Goal: Task Accomplishment & Management: Manage account settings

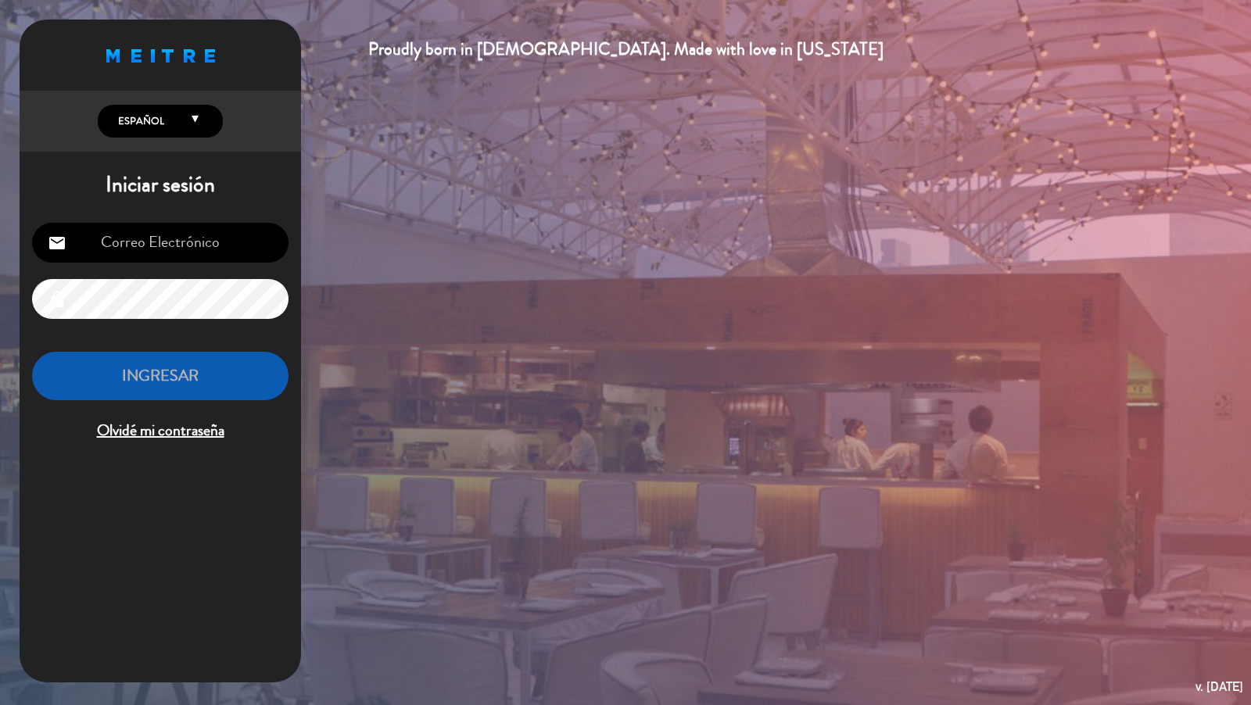
click at [185, 228] on input "email" at bounding box center [160, 243] width 256 height 40
type input "[PERSON_NAME][EMAIL_ADDRESS][DOMAIN_NAME]"
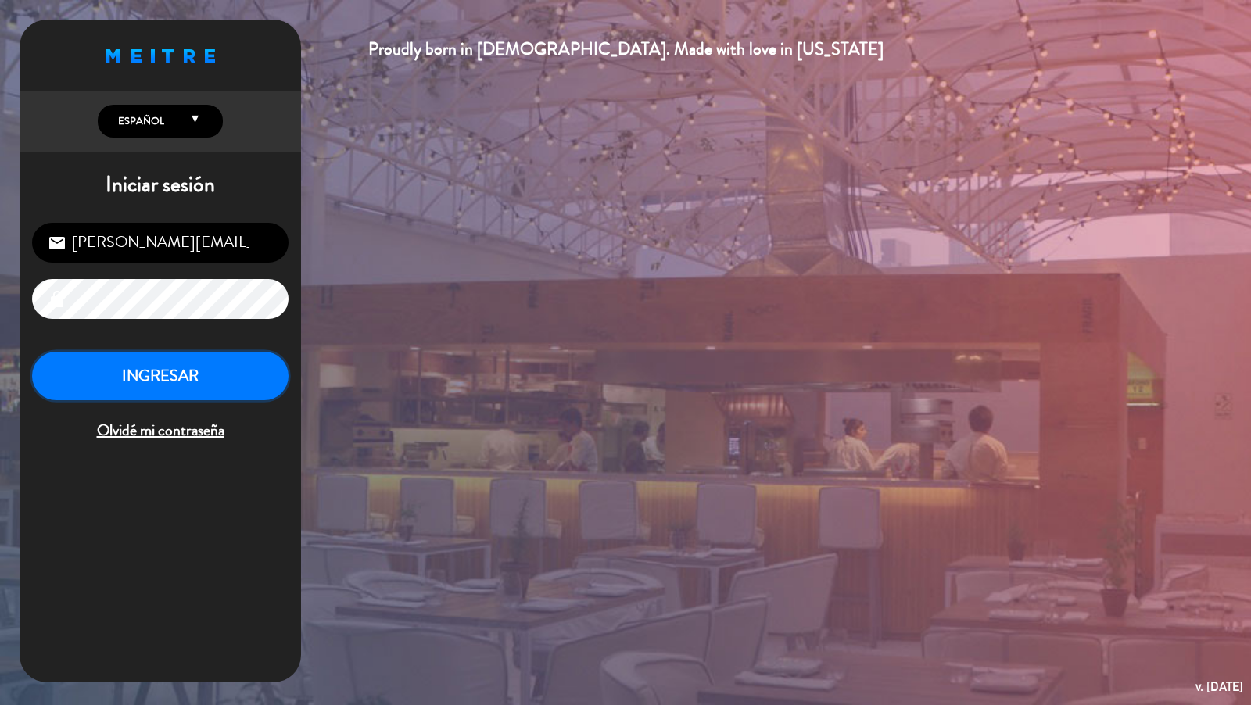
click at [171, 384] on button "INGRESAR" at bounding box center [160, 376] width 256 height 49
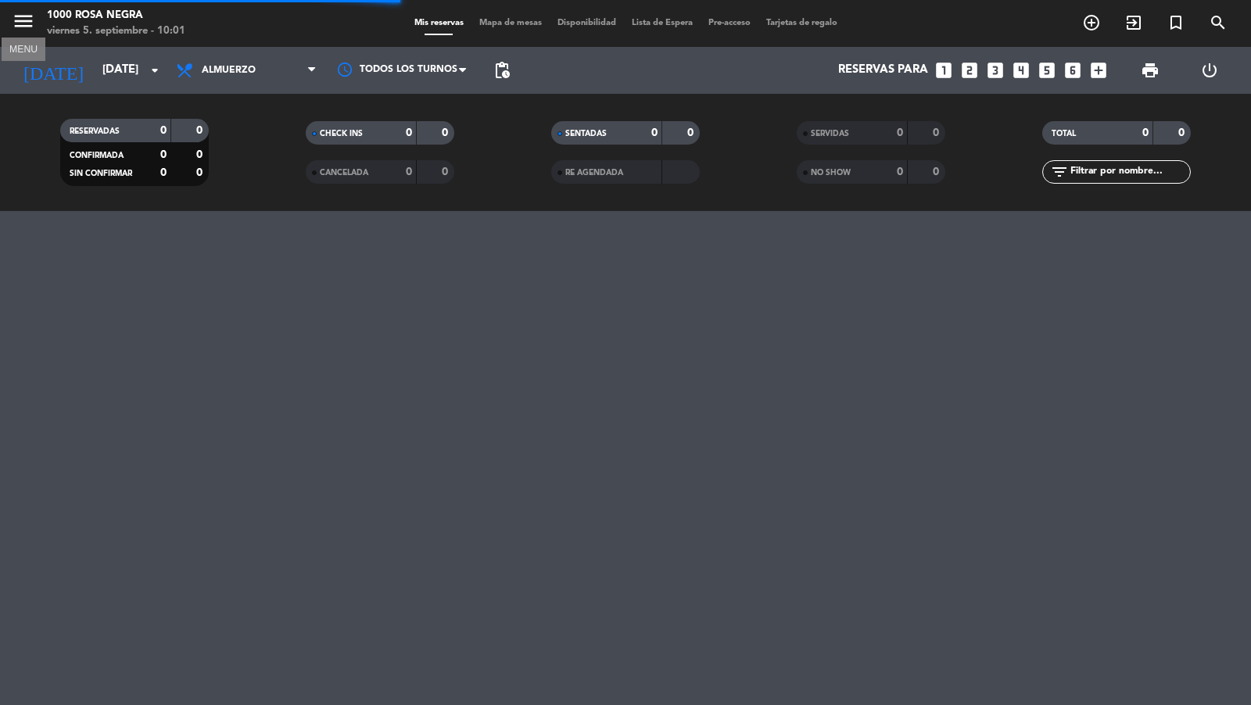
click at [30, 32] on icon "menu" at bounding box center [23, 20] width 23 height 23
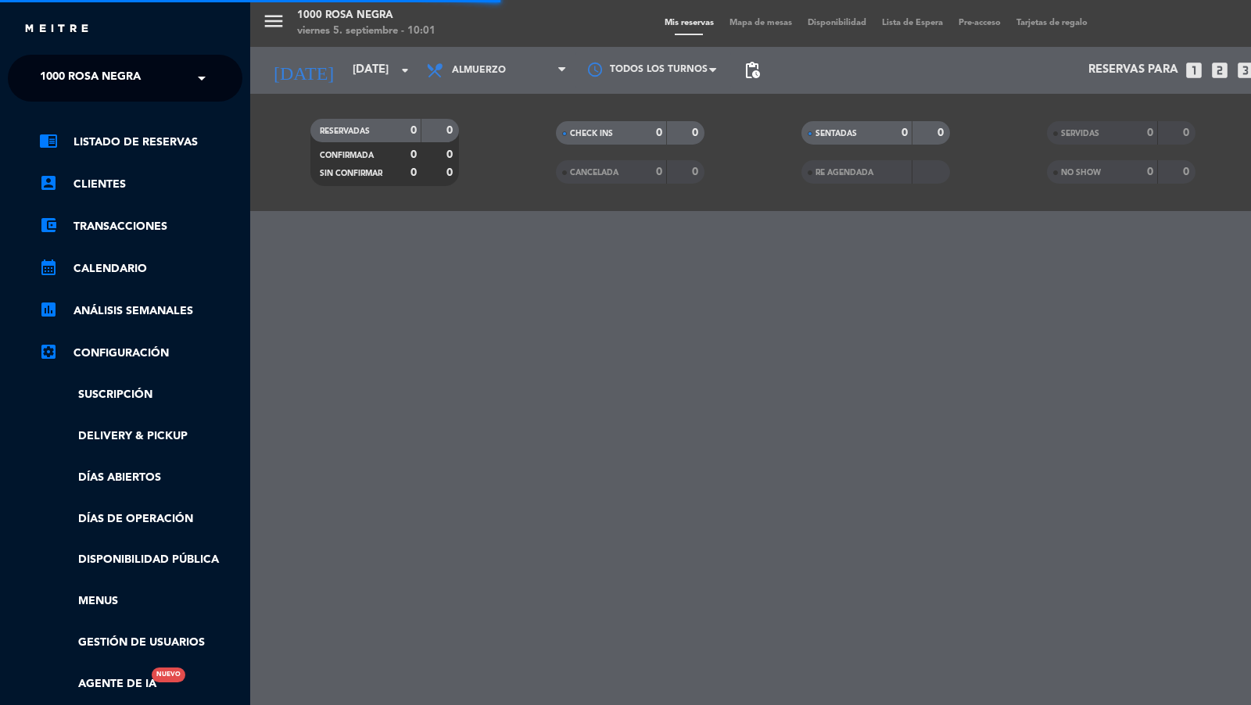
click at [88, 95] on ng-select "× 1000 Rosa Negra ×" at bounding box center [125, 78] width 234 height 47
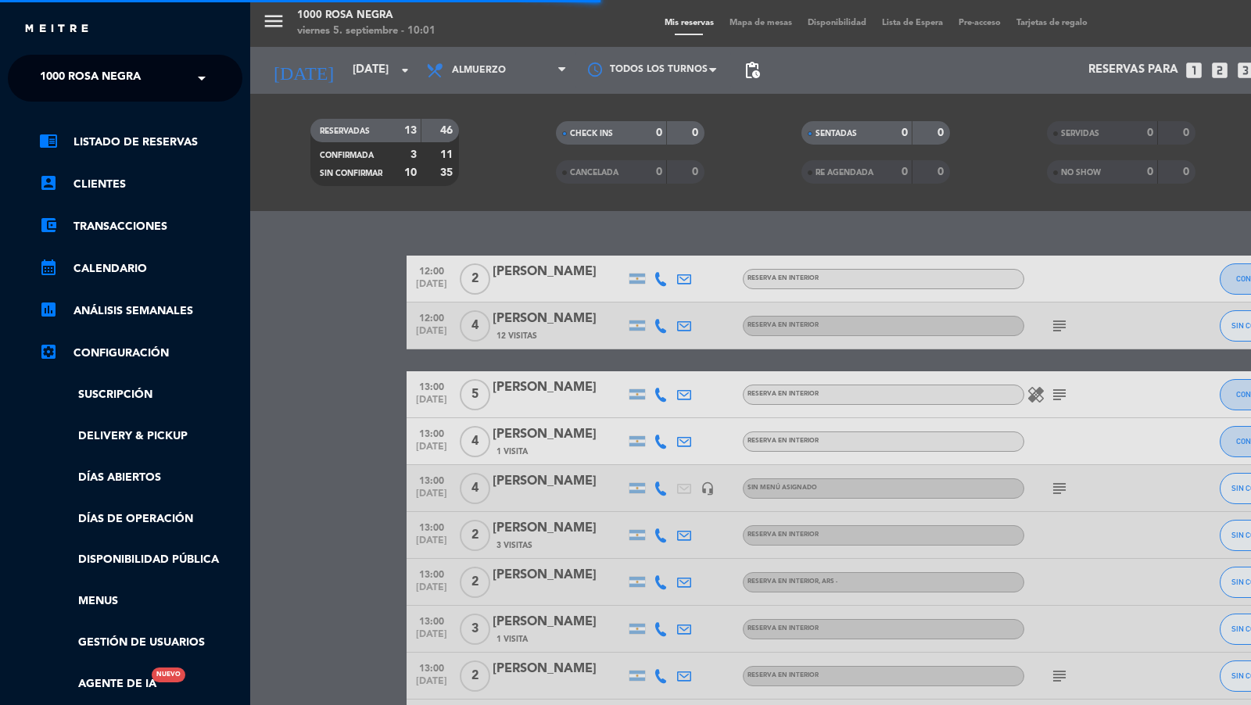
click at [87, 81] on span "1000 Rosa Negra" at bounding box center [90, 78] width 101 height 33
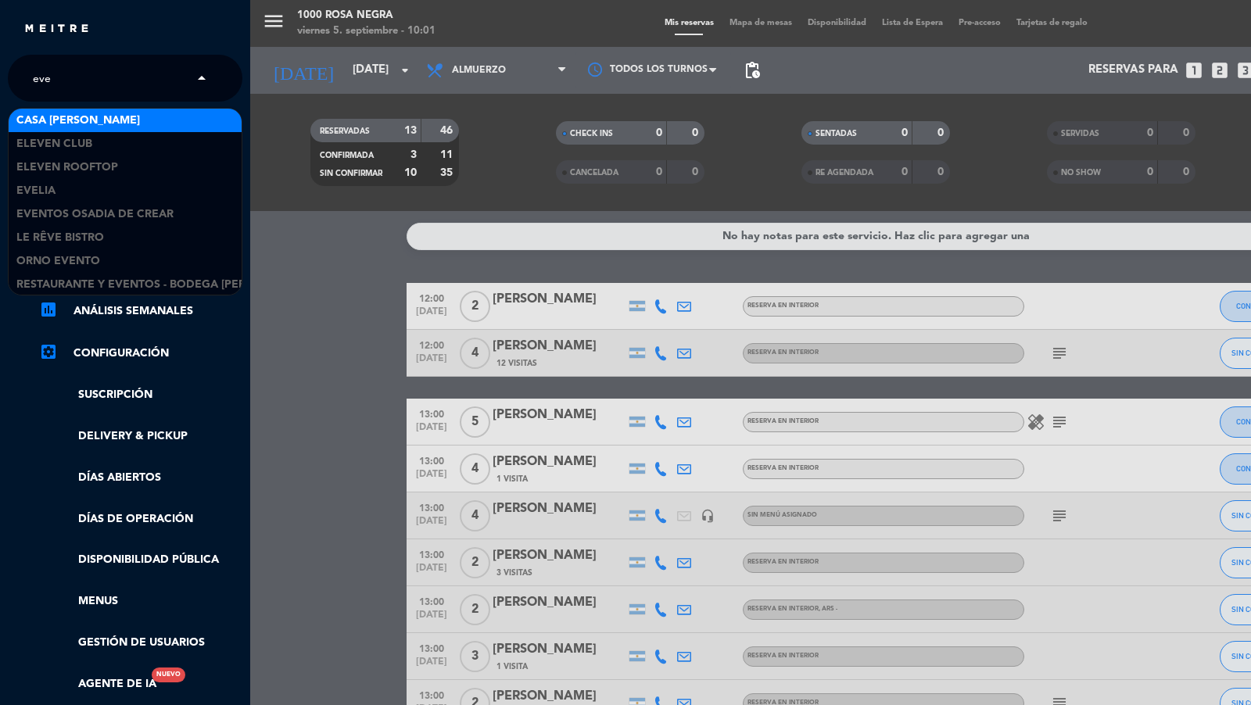
type input "evel"
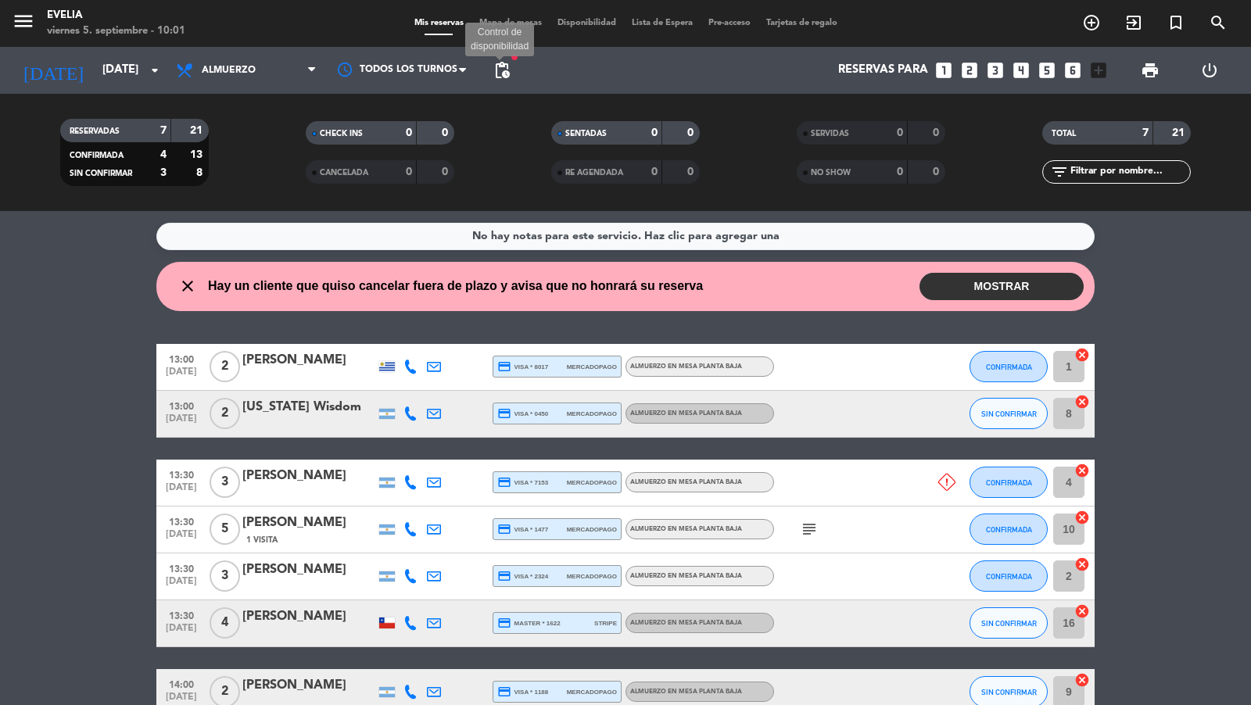
click at [500, 65] on span "pending_actions" at bounding box center [501, 70] width 19 height 19
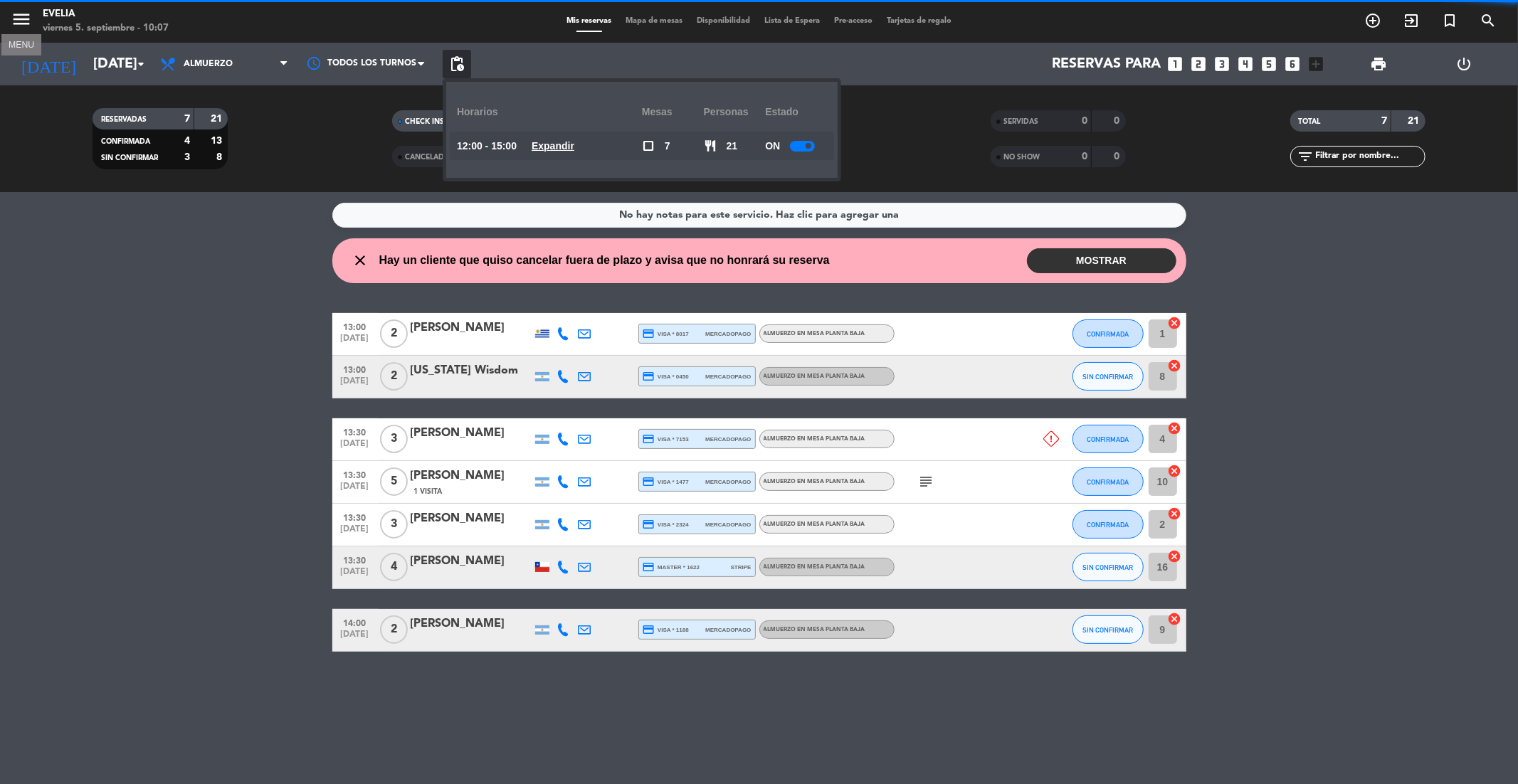
click at [25, 24] on icon "menu" at bounding box center [21, 18] width 21 height 21
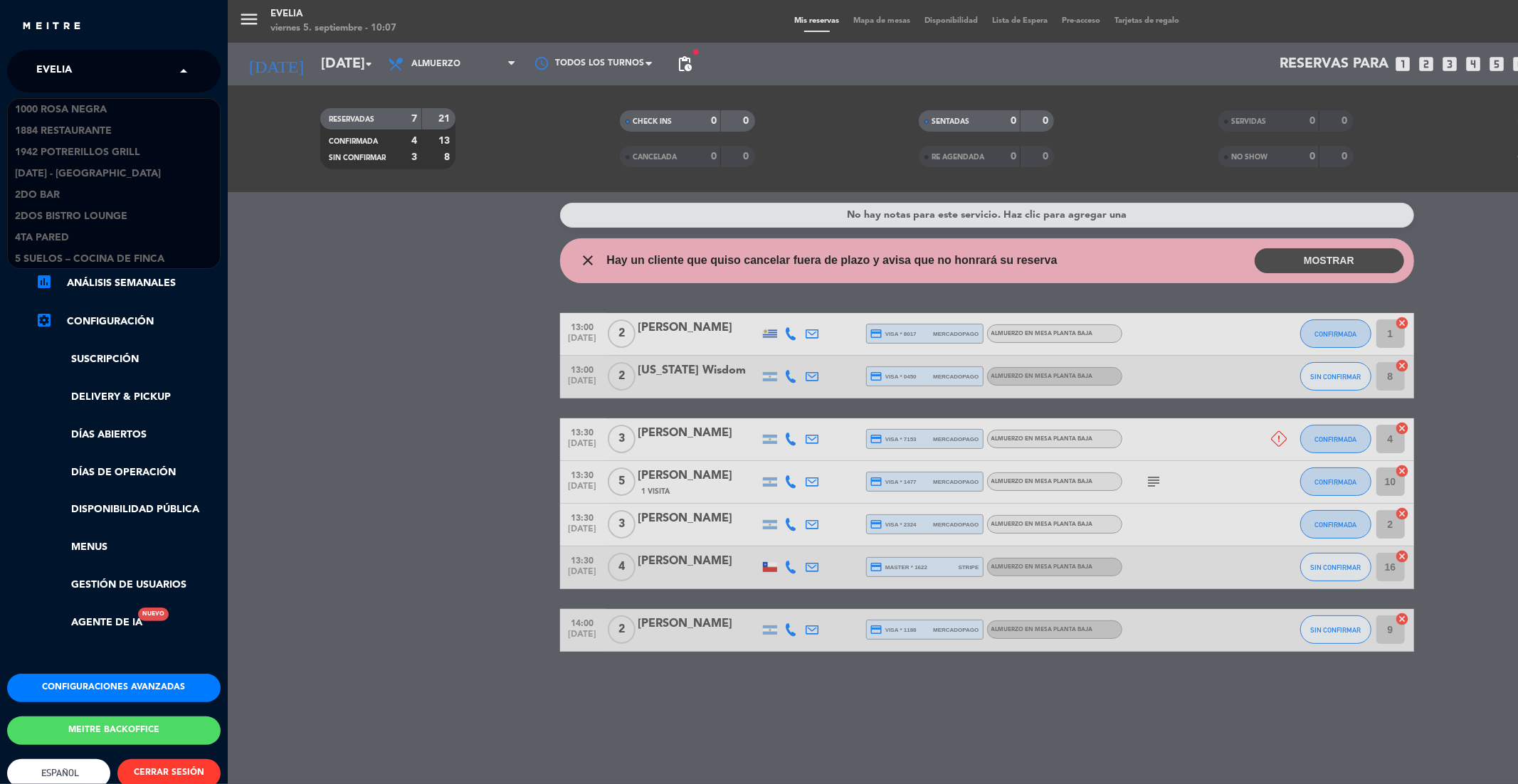
click at [74, 68] on div "× Evelia" at bounding box center [62, 71] width 63 height 30
type input "bardo"
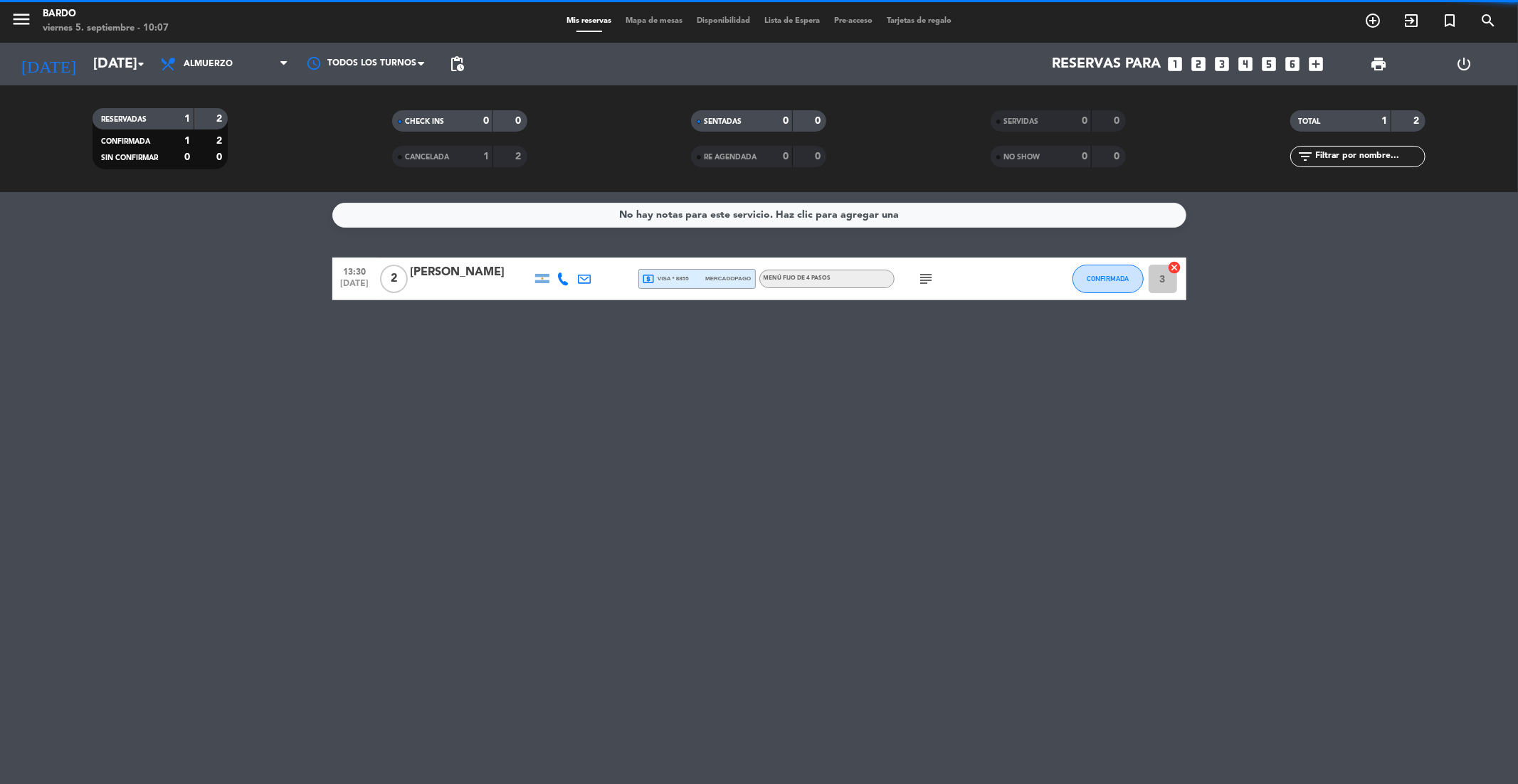
click at [21, 29] on icon "menu" at bounding box center [21, 18] width 21 height 21
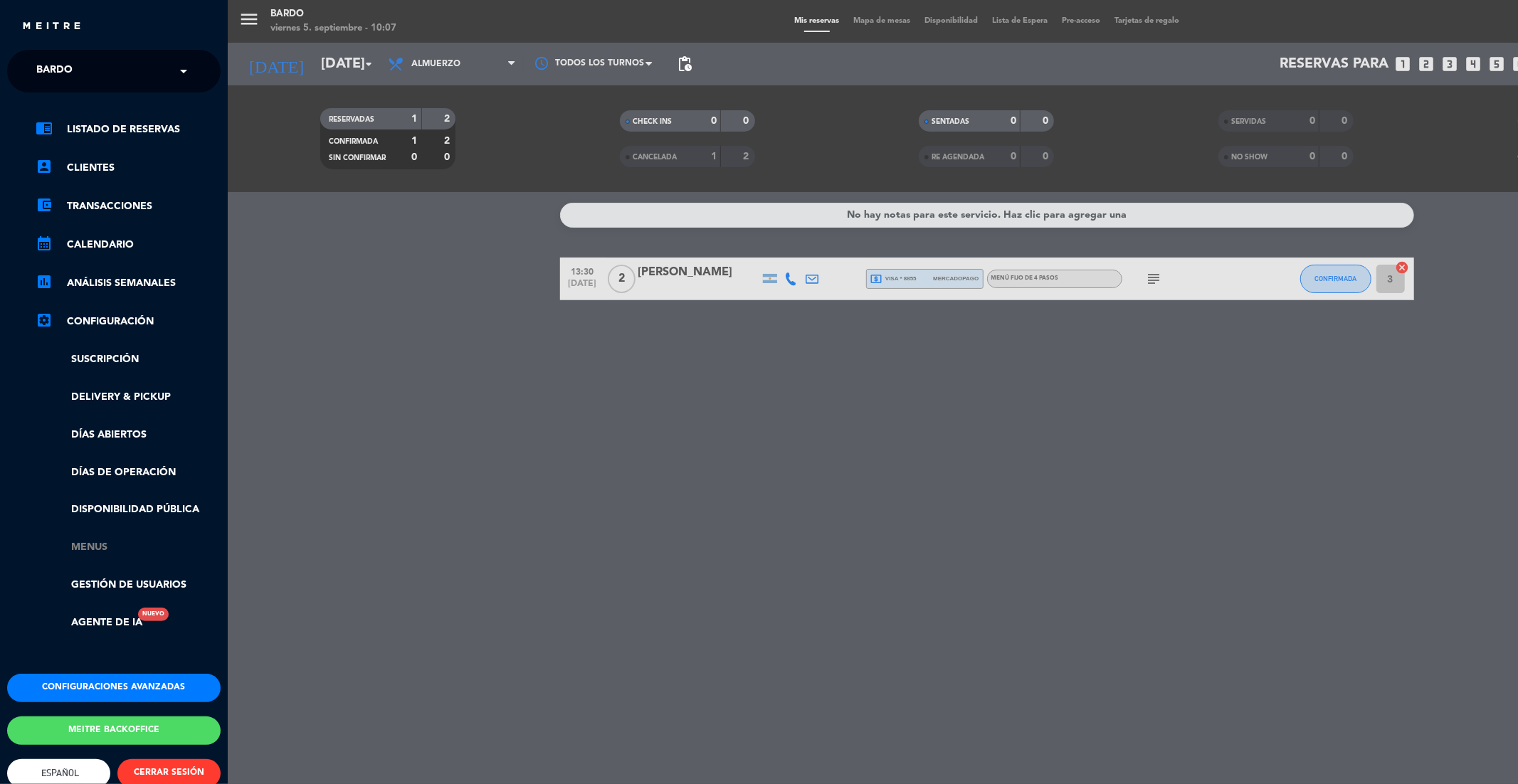
click at [99, 550] on link "Menus" at bounding box center [127, 547] width 185 height 16
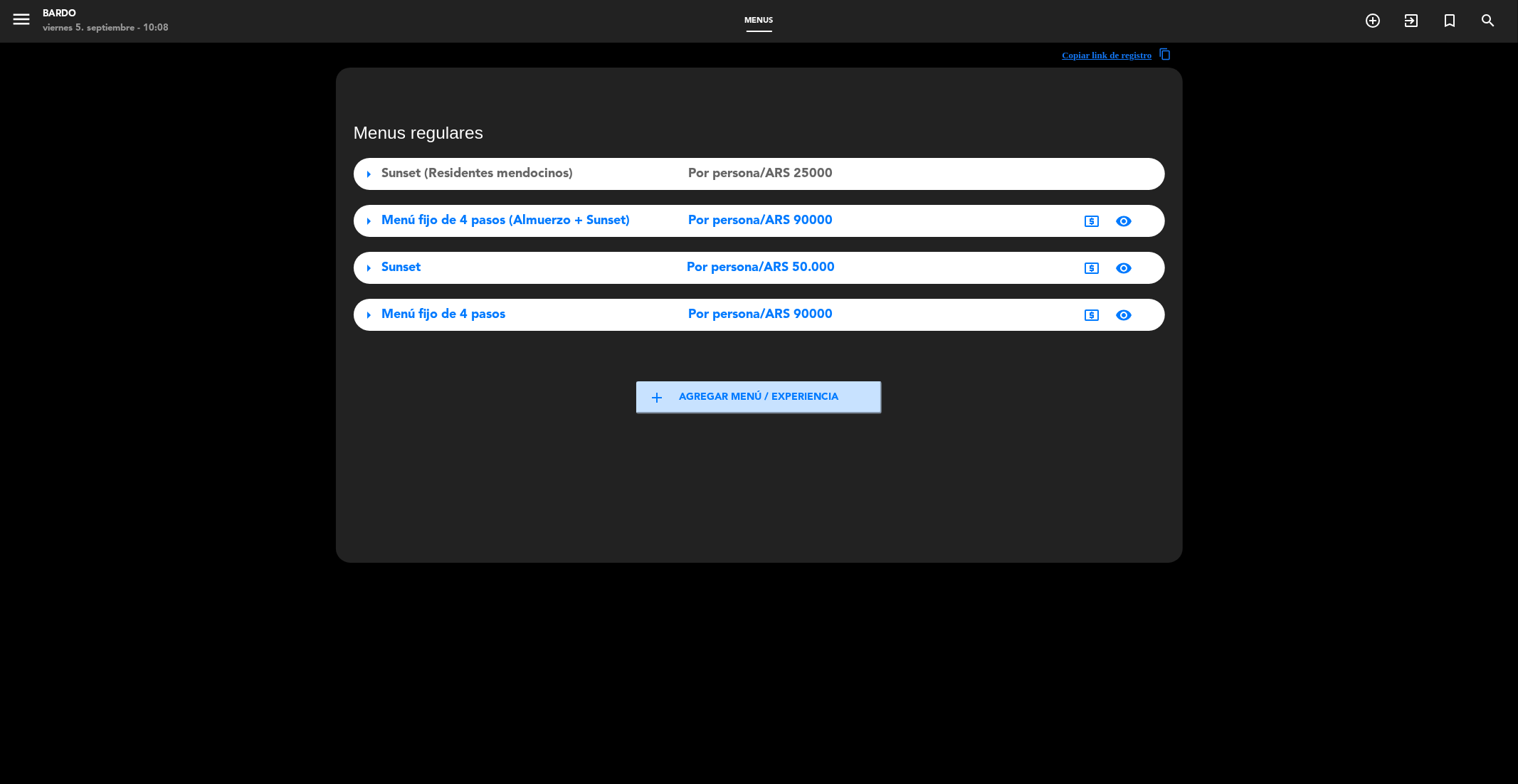
click at [523, 311] on div "Menú fijo de 4 pasos" at bounding box center [508, 315] width 252 height 21
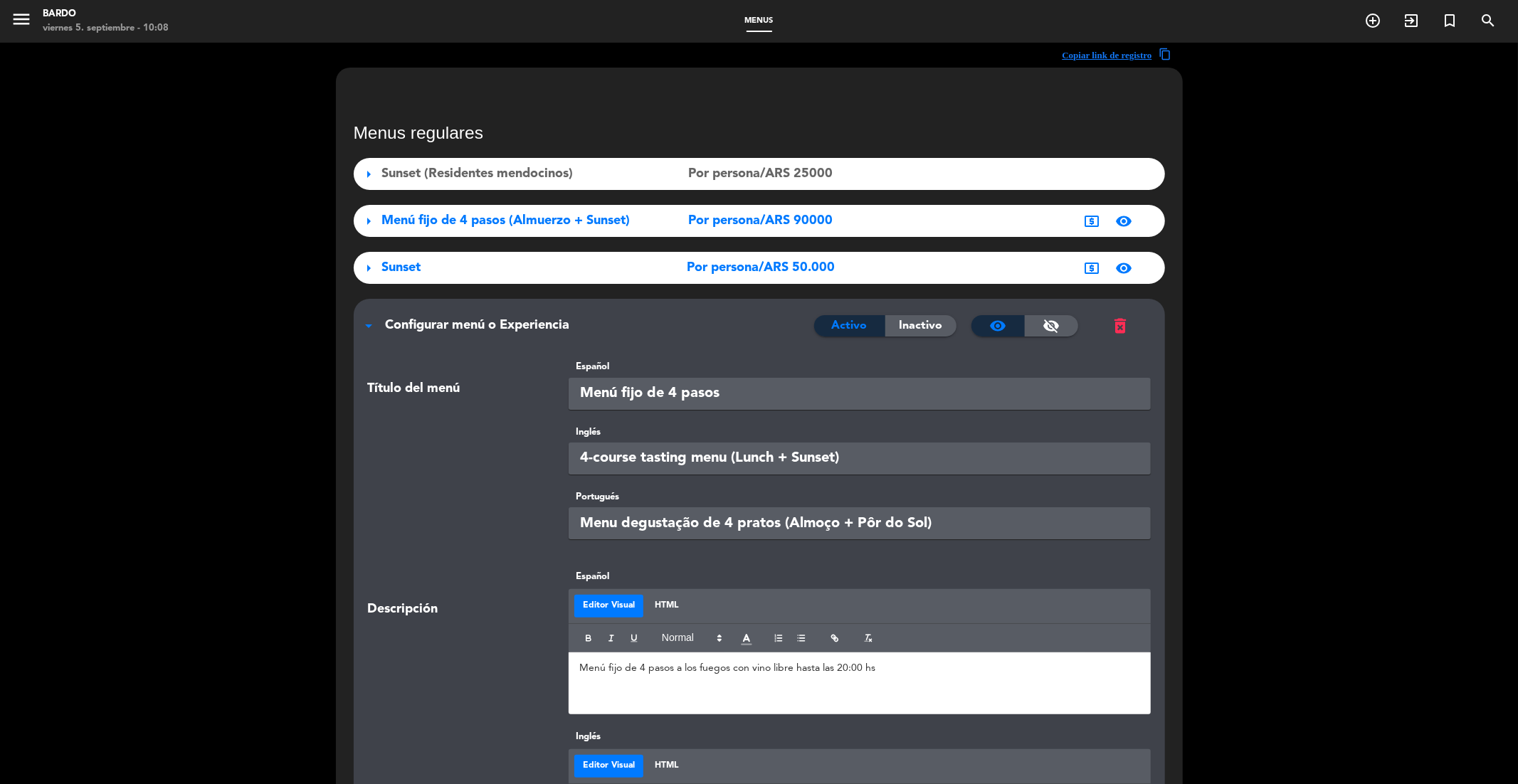
click at [673, 392] on input "Menú fijo de 4 pasos" at bounding box center [860, 393] width 582 height 32
click at [679, 392] on input "Menú fijo de 4 pasos" at bounding box center [860, 393] width 582 height 32
drag, startPoint x: 677, startPoint y: 392, endPoint x: 677, endPoint y: 403, distance: 11.0
click at [677, 392] on input "Menú fijo de 4 pasos" at bounding box center [860, 393] width 582 height 32
type input "Menú fijo de 5 pasos"
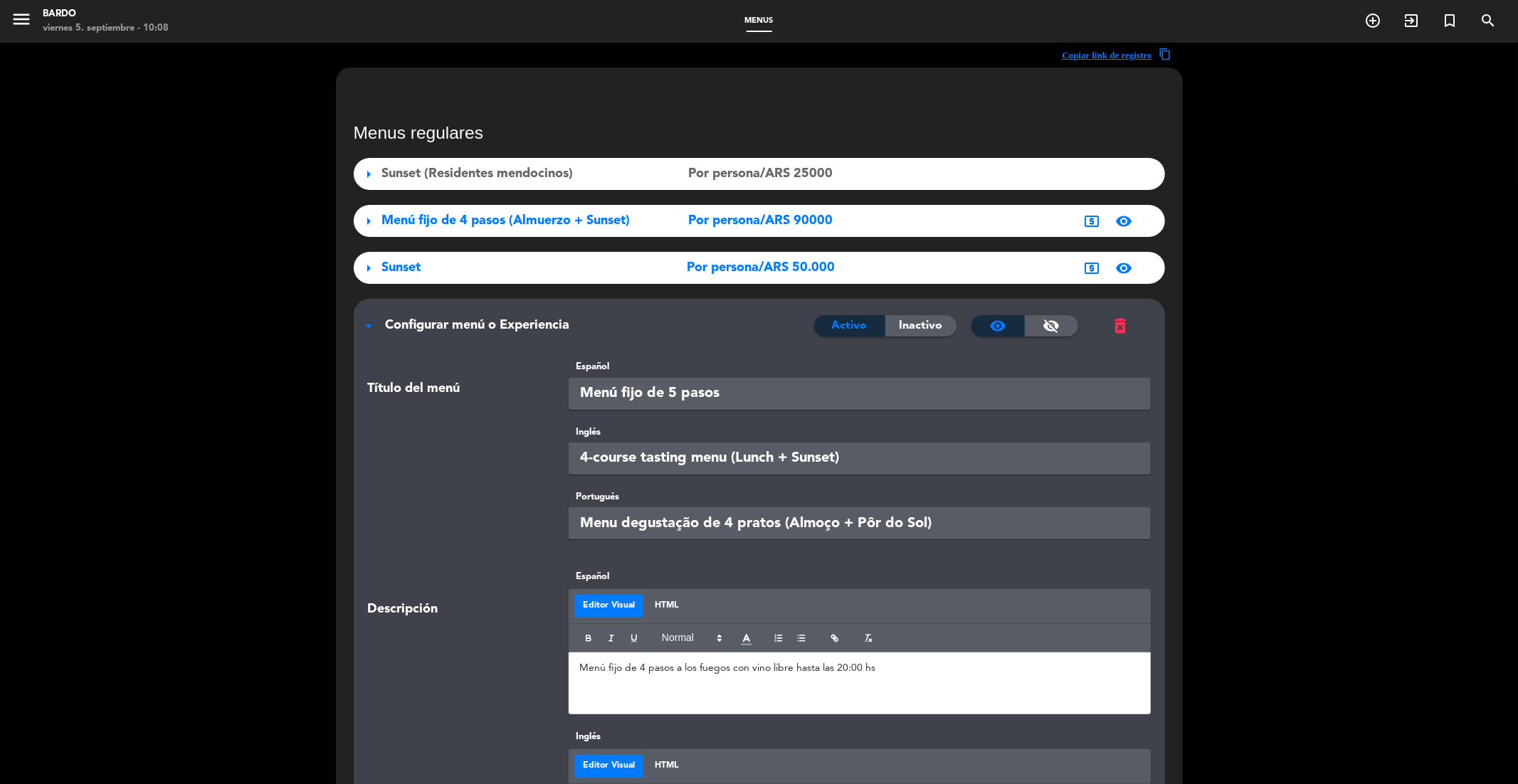
drag, startPoint x: 589, startPoint y: 461, endPoint x: 579, endPoint y: 461, distance: 10.0
click at [579, 461] on input "4-course tasting menu (Lunch + Sunset)" at bounding box center [860, 458] width 582 height 32
type input "5-course tasting menu (Lunch + Sunset)"
drag, startPoint x: 735, startPoint y: 523, endPoint x: 725, endPoint y: 523, distance: 10.0
click at [725, 523] on input "Menu degustação de 4 pratos (Almoço + Pôr do Sol)" at bounding box center [860, 523] width 582 height 32
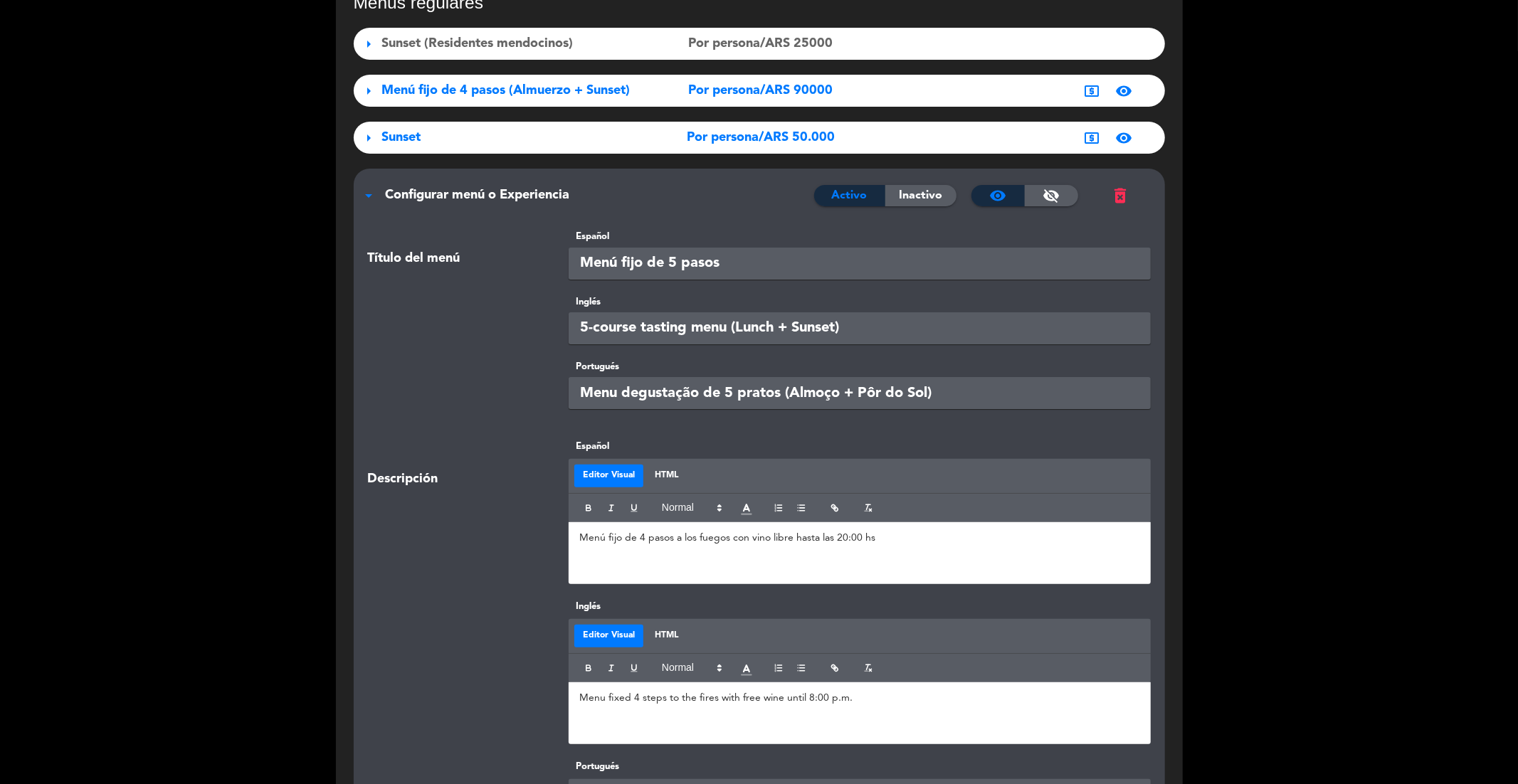
scroll to position [165, 0]
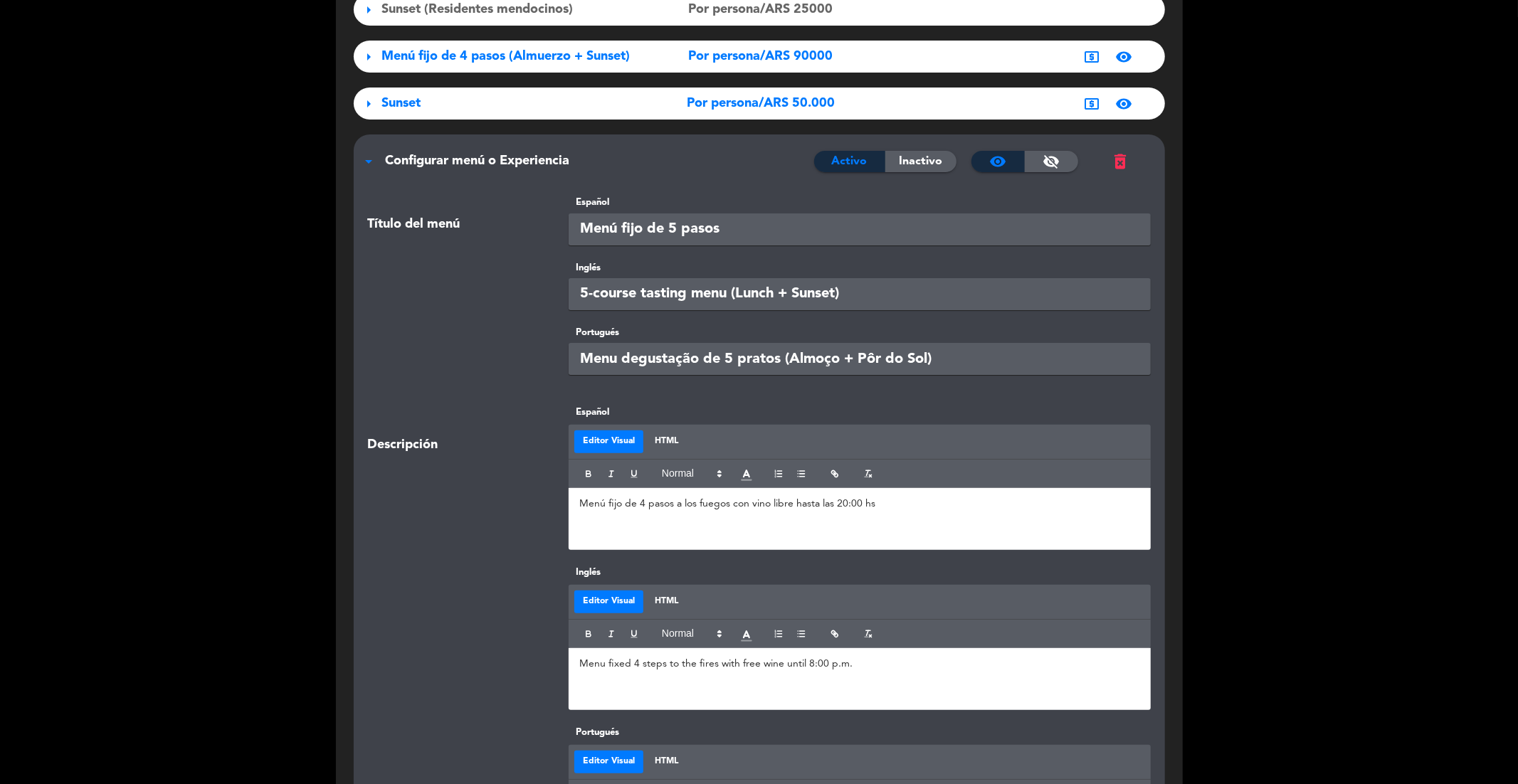
type input "Menu degustação de 5 pratos (Almoço + Pôr do Sol)"
click at [637, 504] on p "Menú fijo de 4 pasos a los fuegos con vino libre hasta las 20:00 hs" at bounding box center [860, 504] width 561 height 15
click at [633, 577] on p "Menu fixed 4 steps to the fires with free wine until 8:00 p.m." at bounding box center [860, 664] width 561 height 15
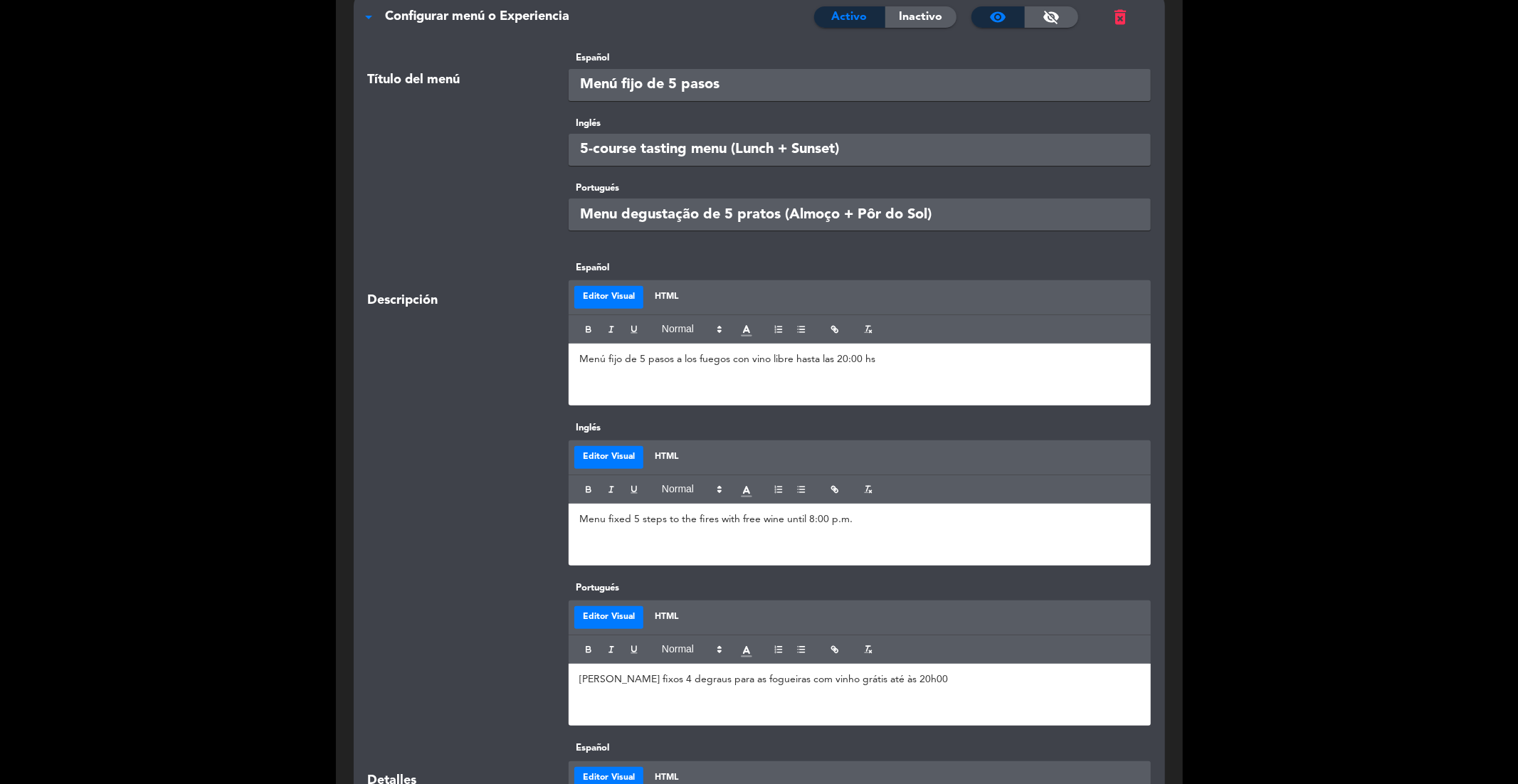
scroll to position [352, 0]
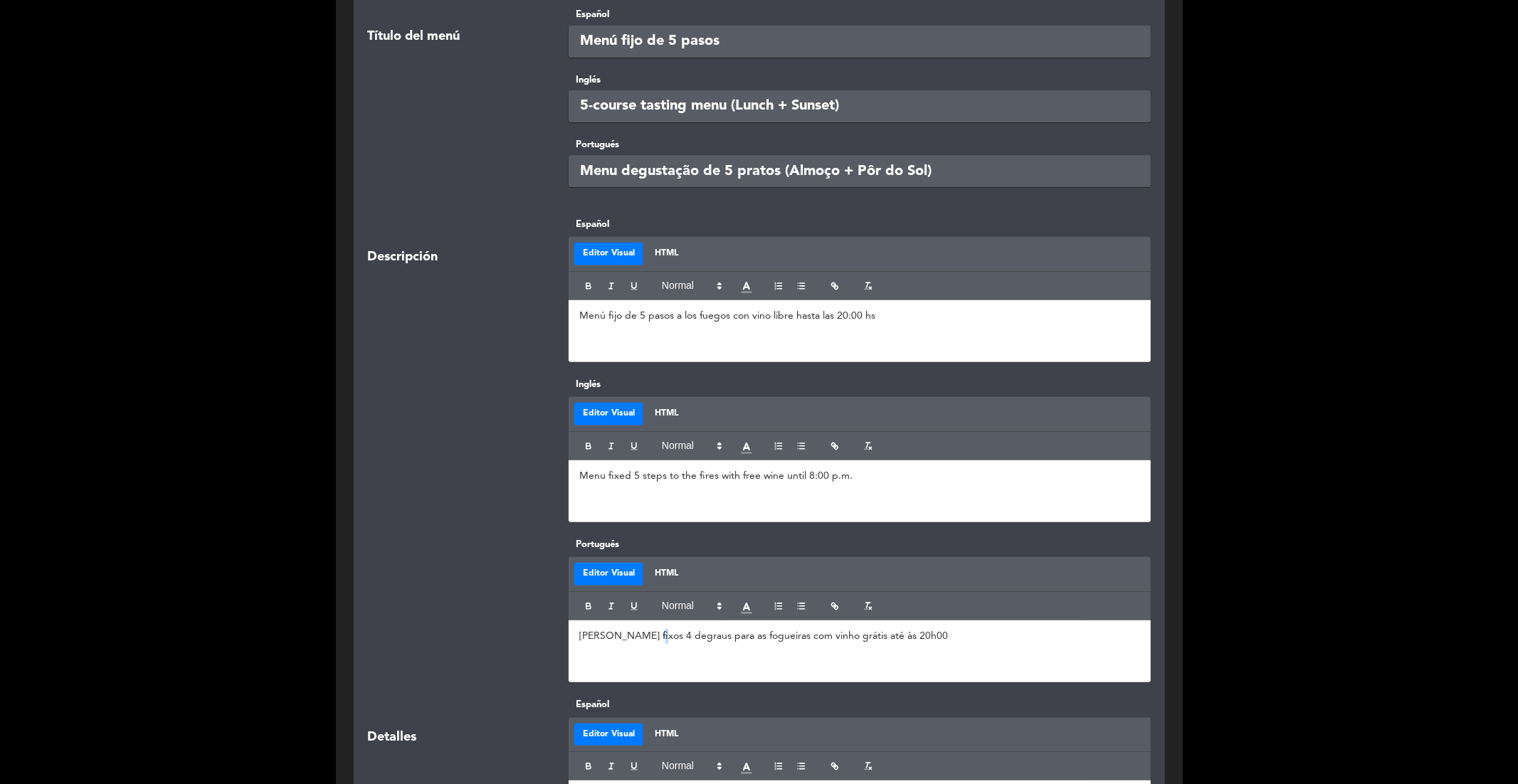
click at [650, 577] on p "[PERSON_NAME] fixos 4 degraus para as fogueiras com vinho grátis até às 20h00" at bounding box center [860, 636] width 561 height 15
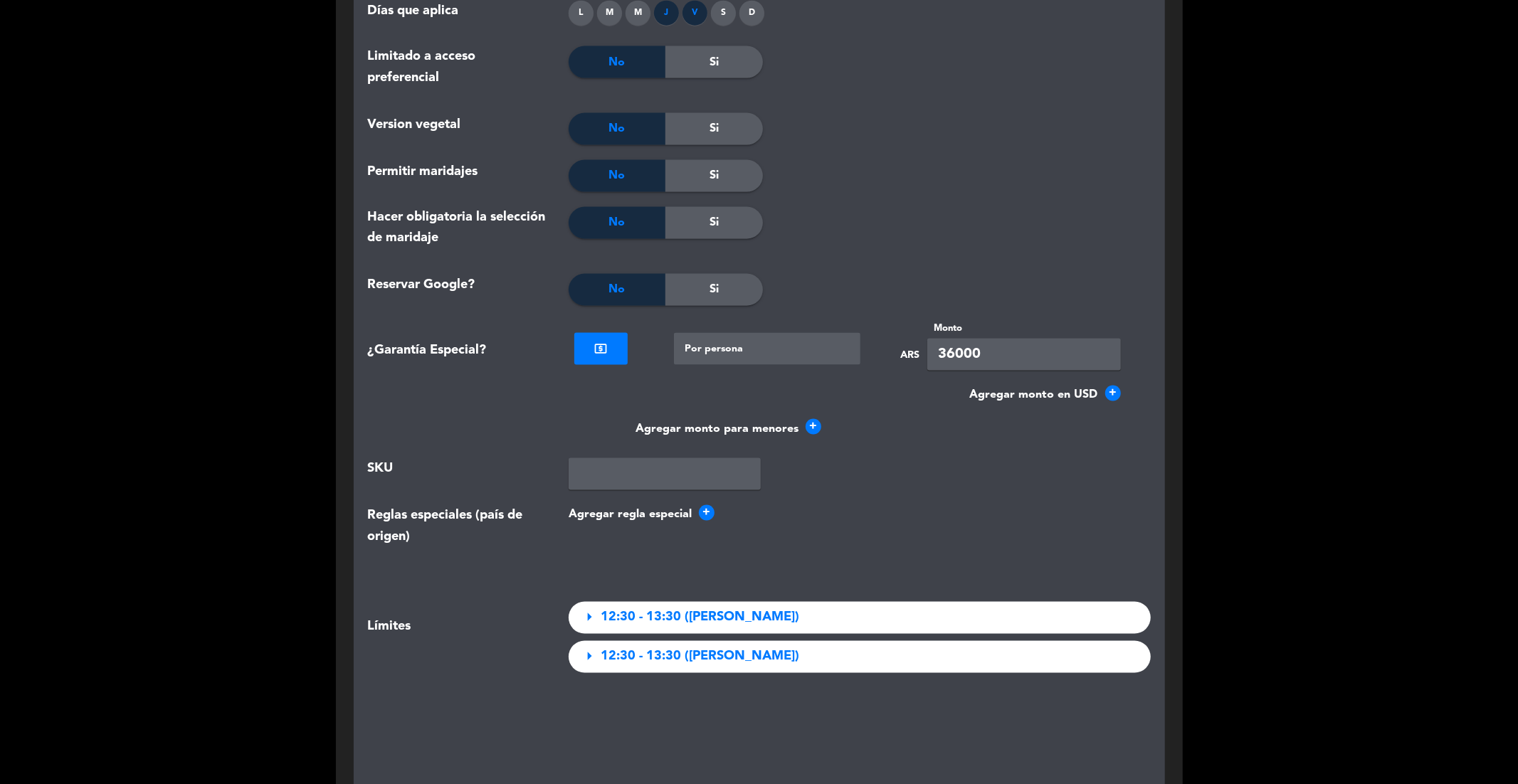
scroll to position [1730, 0]
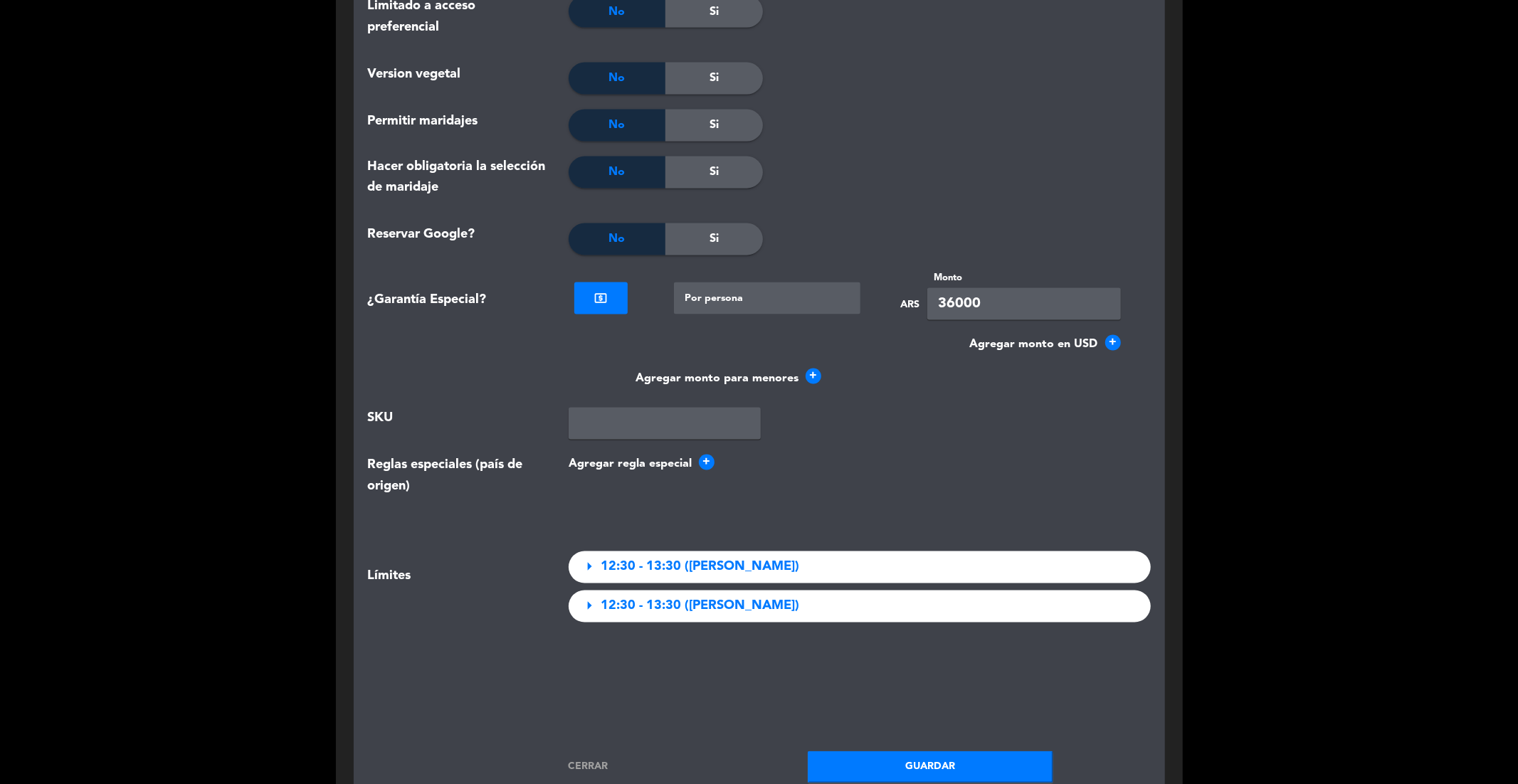
click at [843, 577] on button "Guardar" at bounding box center [931, 767] width 246 height 32
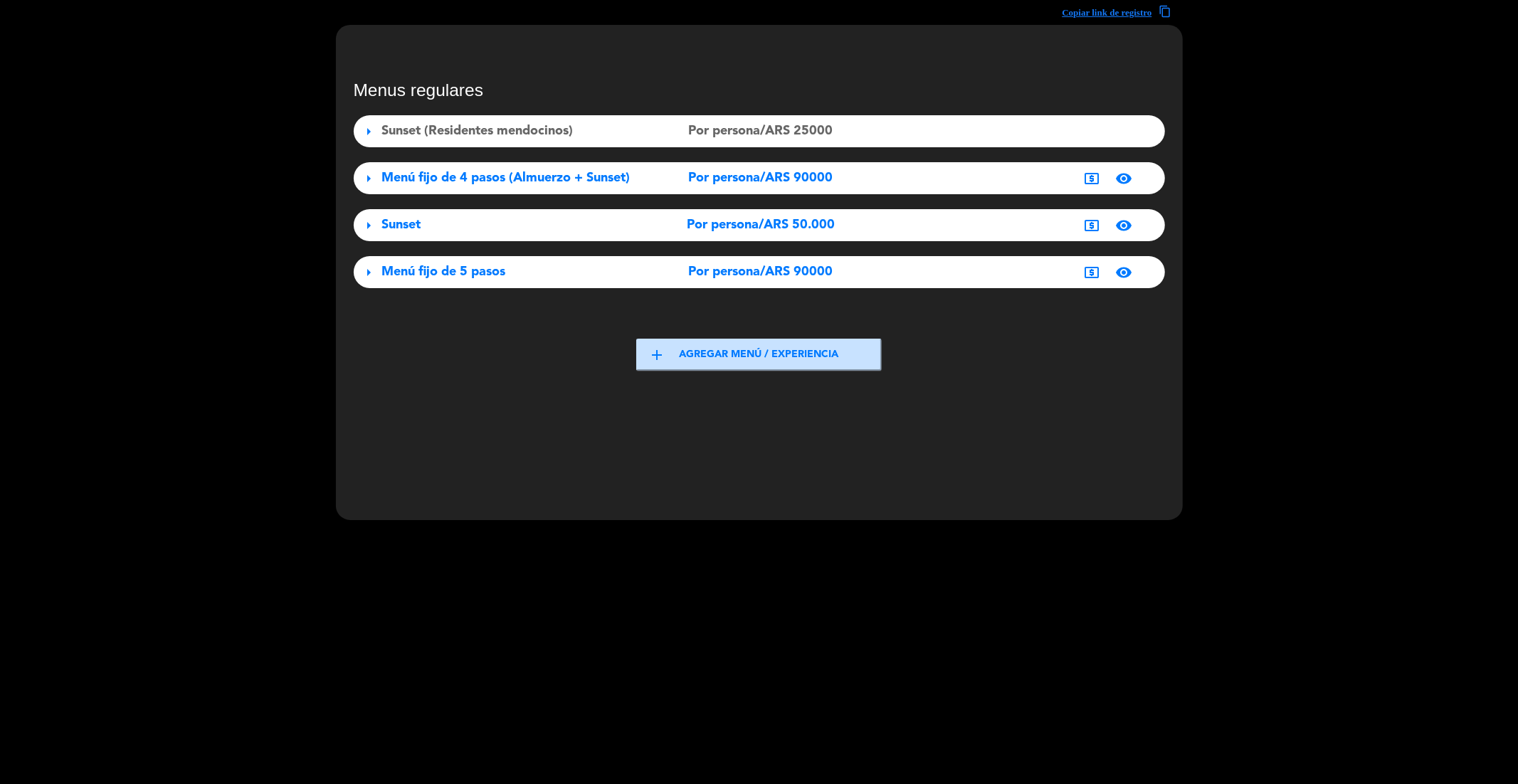
scroll to position [0, 0]
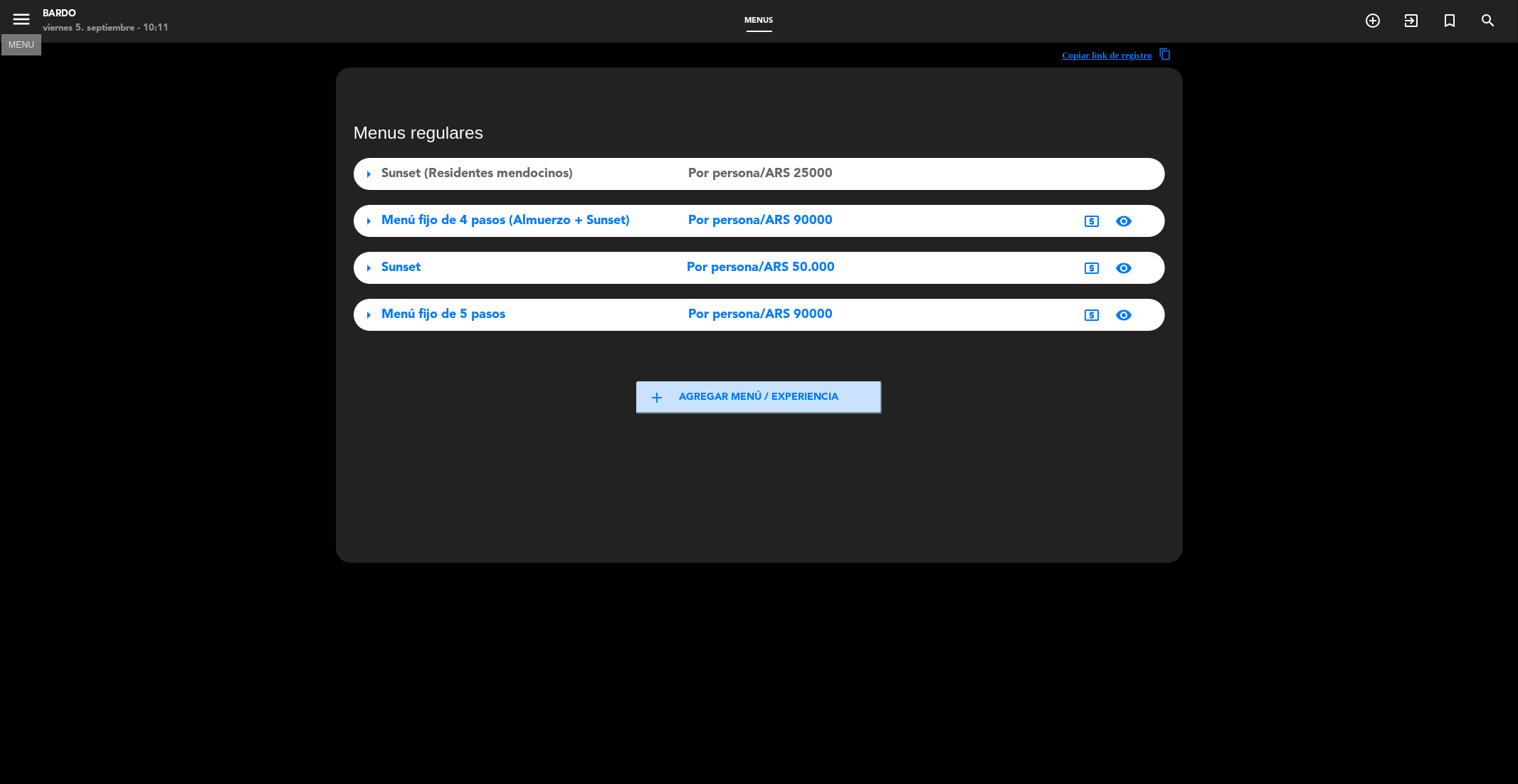
click at [31, 21] on icon "menu" at bounding box center [21, 18] width 21 height 21
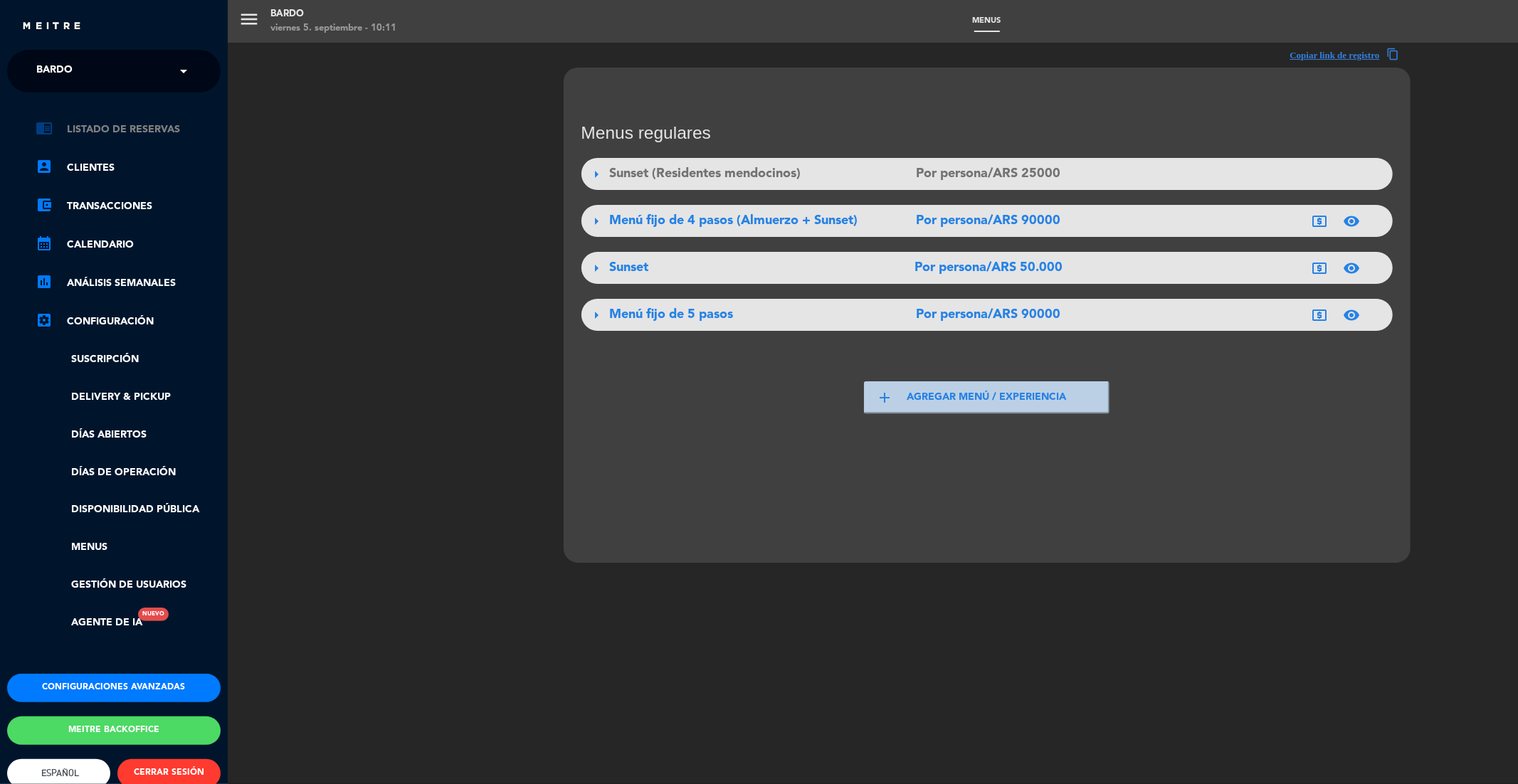
click at [97, 130] on link "chrome_reader_mode Listado de Reservas" at bounding box center [127, 129] width 185 height 17
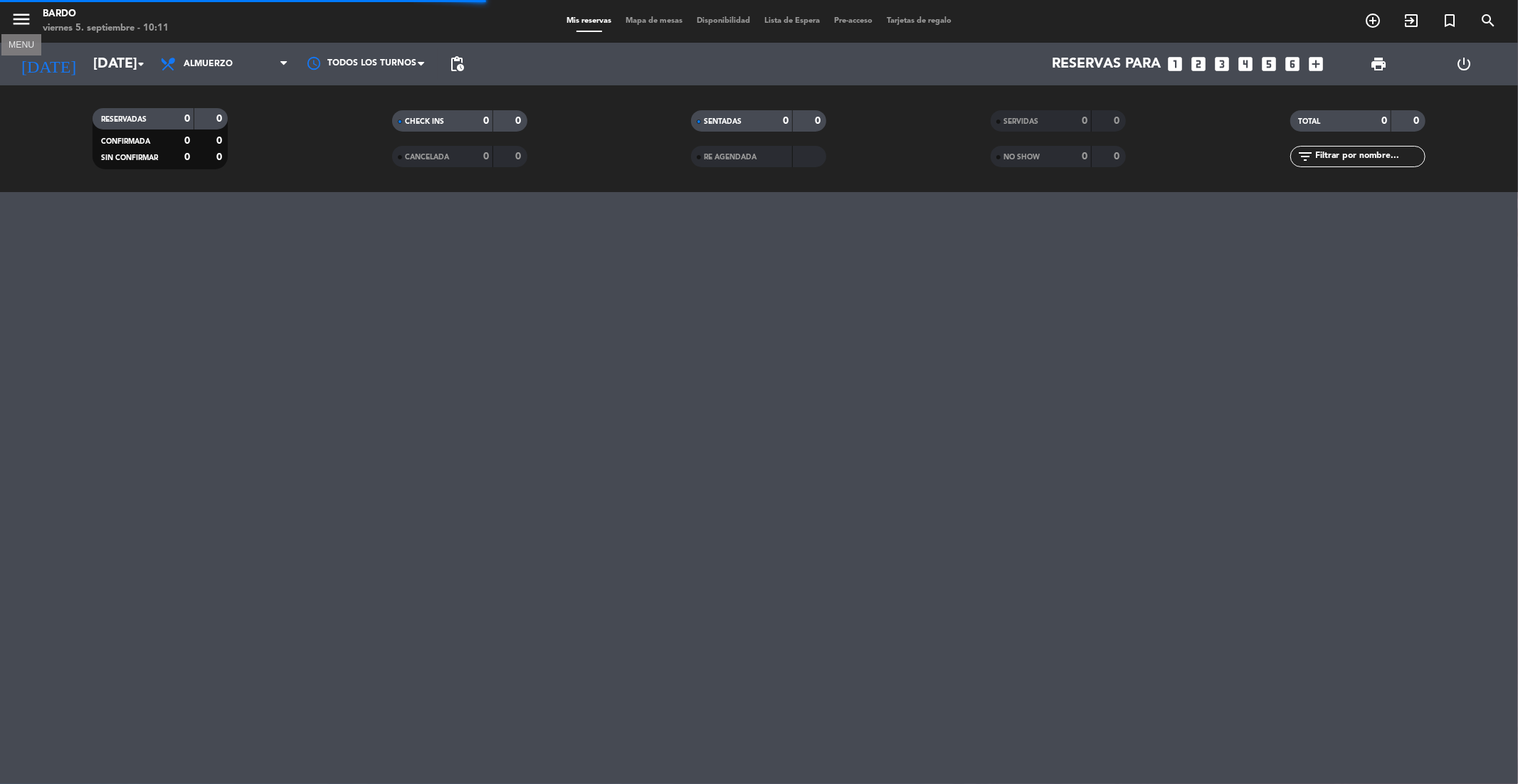
click at [18, 18] on icon "menu" at bounding box center [21, 18] width 21 height 21
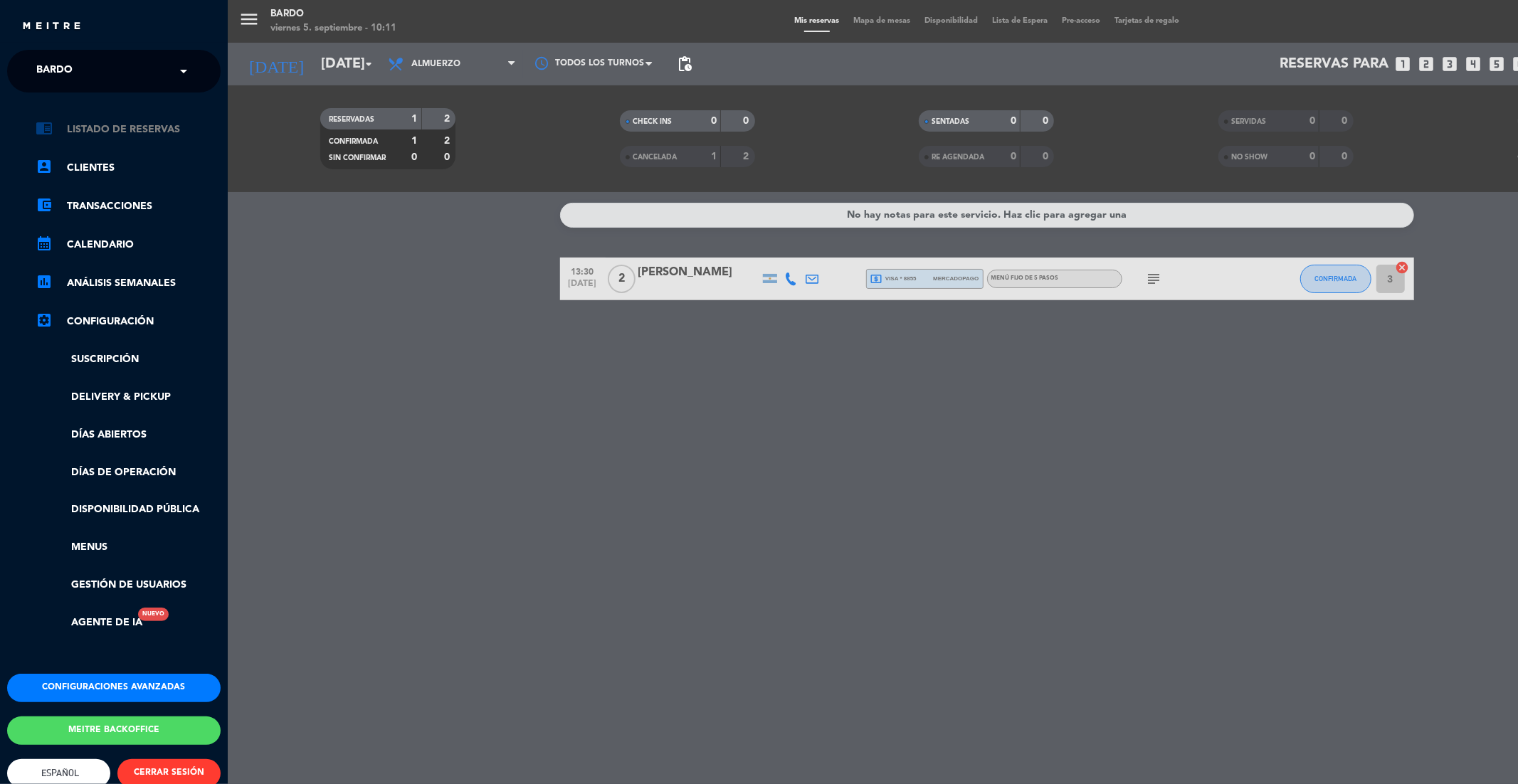
click at [142, 128] on link "chrome_reader_mode Listado de Reservas" at bounding box center [127, 129] width 185 height 17
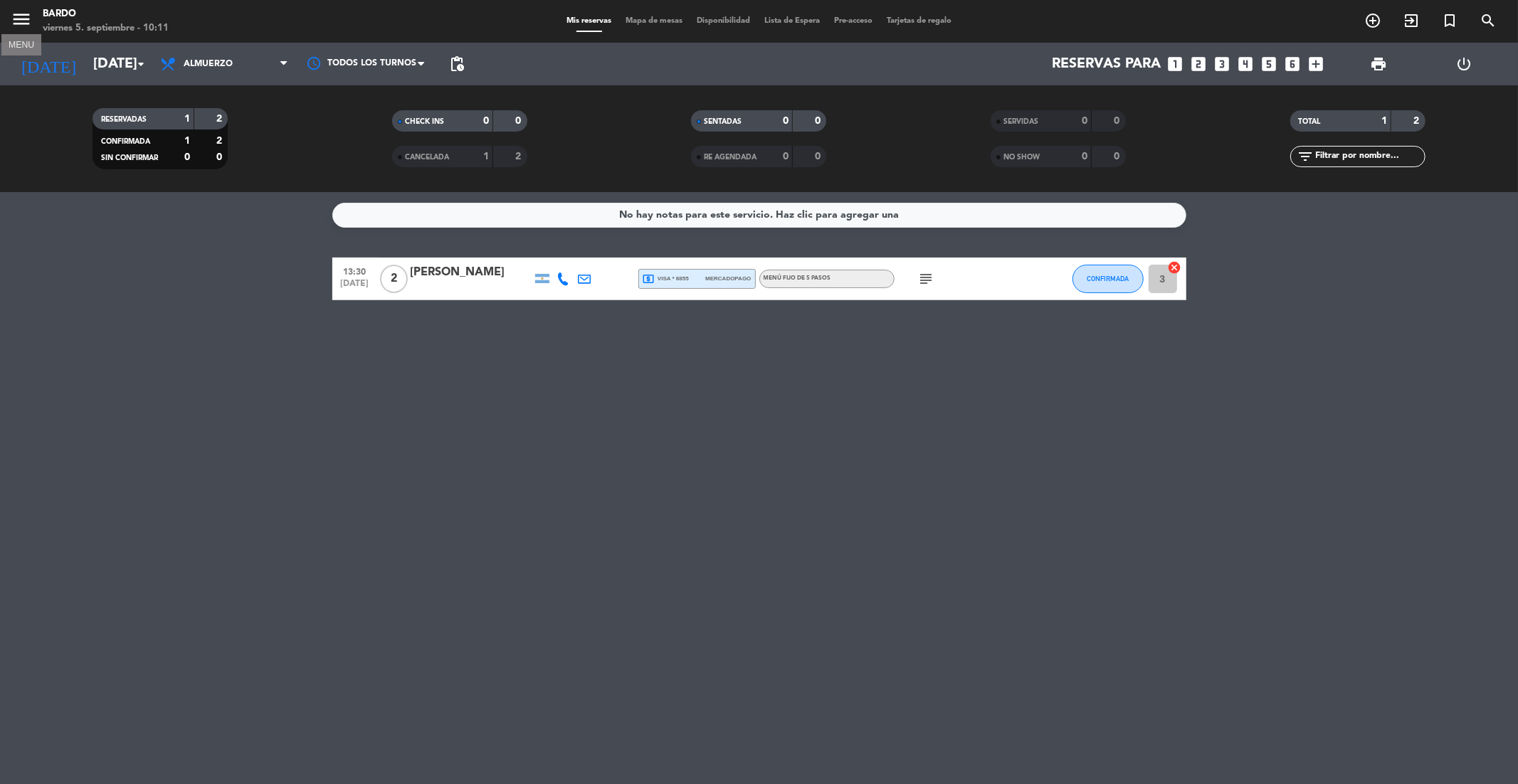
click at [28, 20] on icon "menu" at bounding box center [21, 18] width 21 height 21
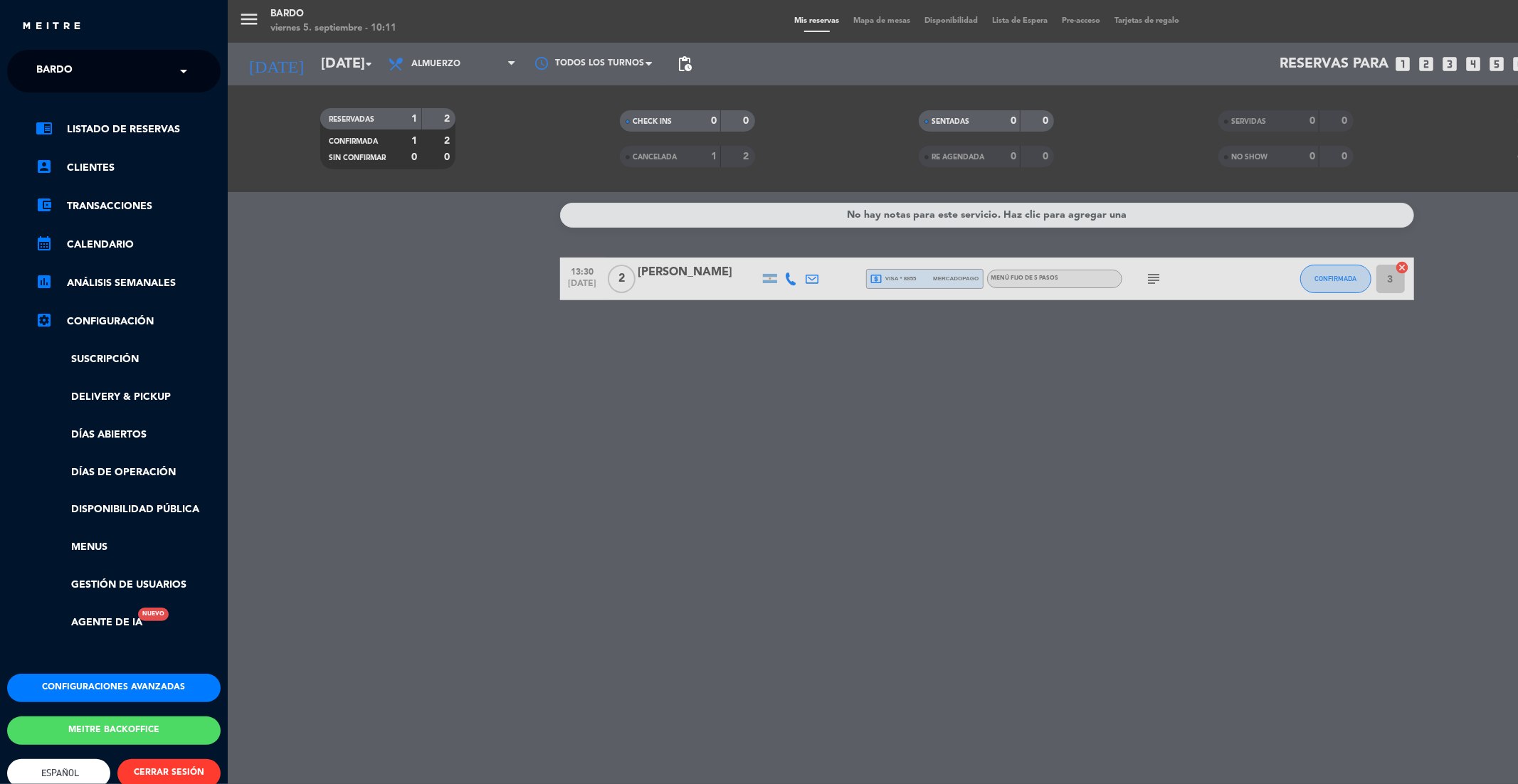
click at [88, 60] on div "× Bardo" at bounding box center [63, 71] width 64 height 30
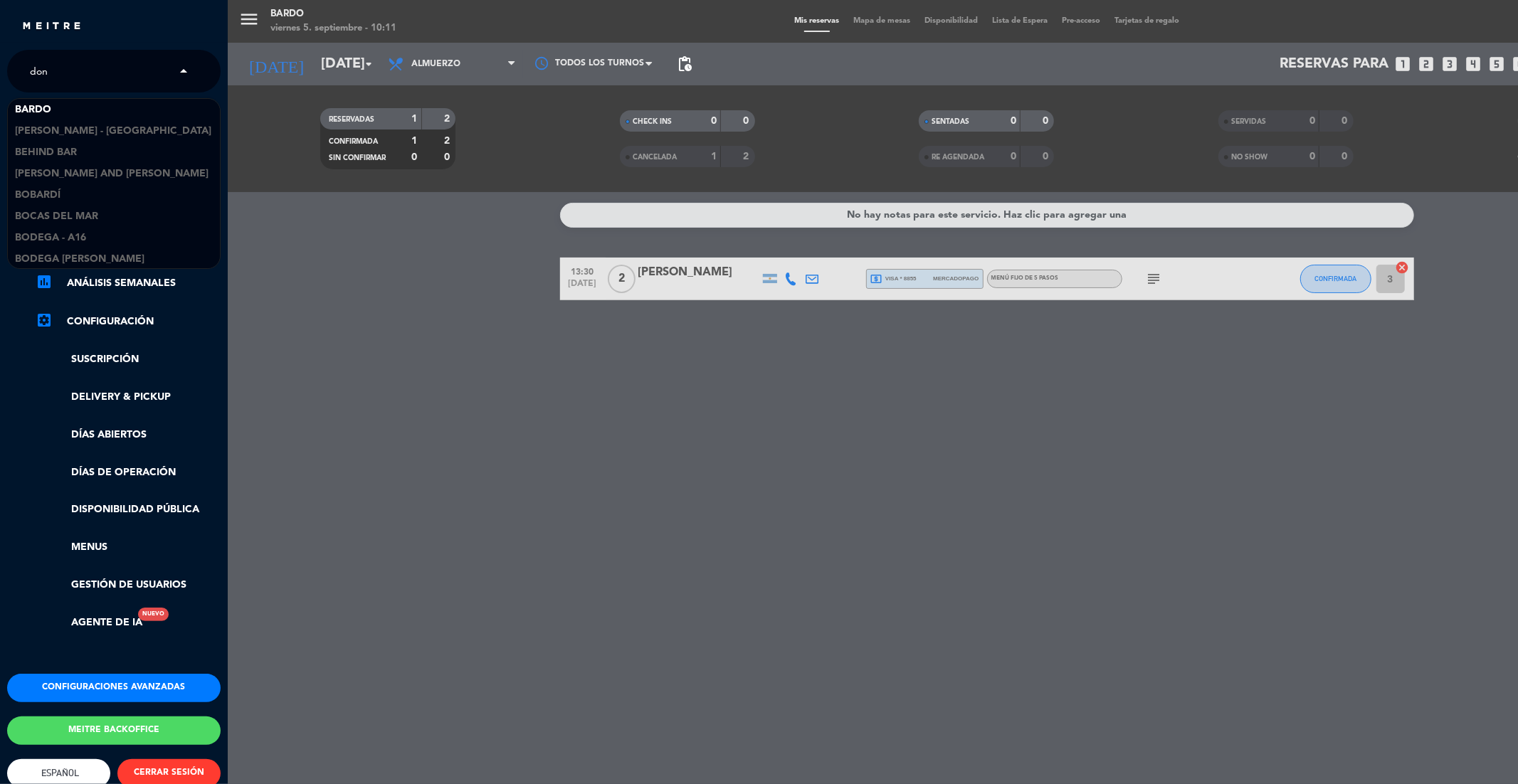
scroll to position [23, 0]
type input "don j"
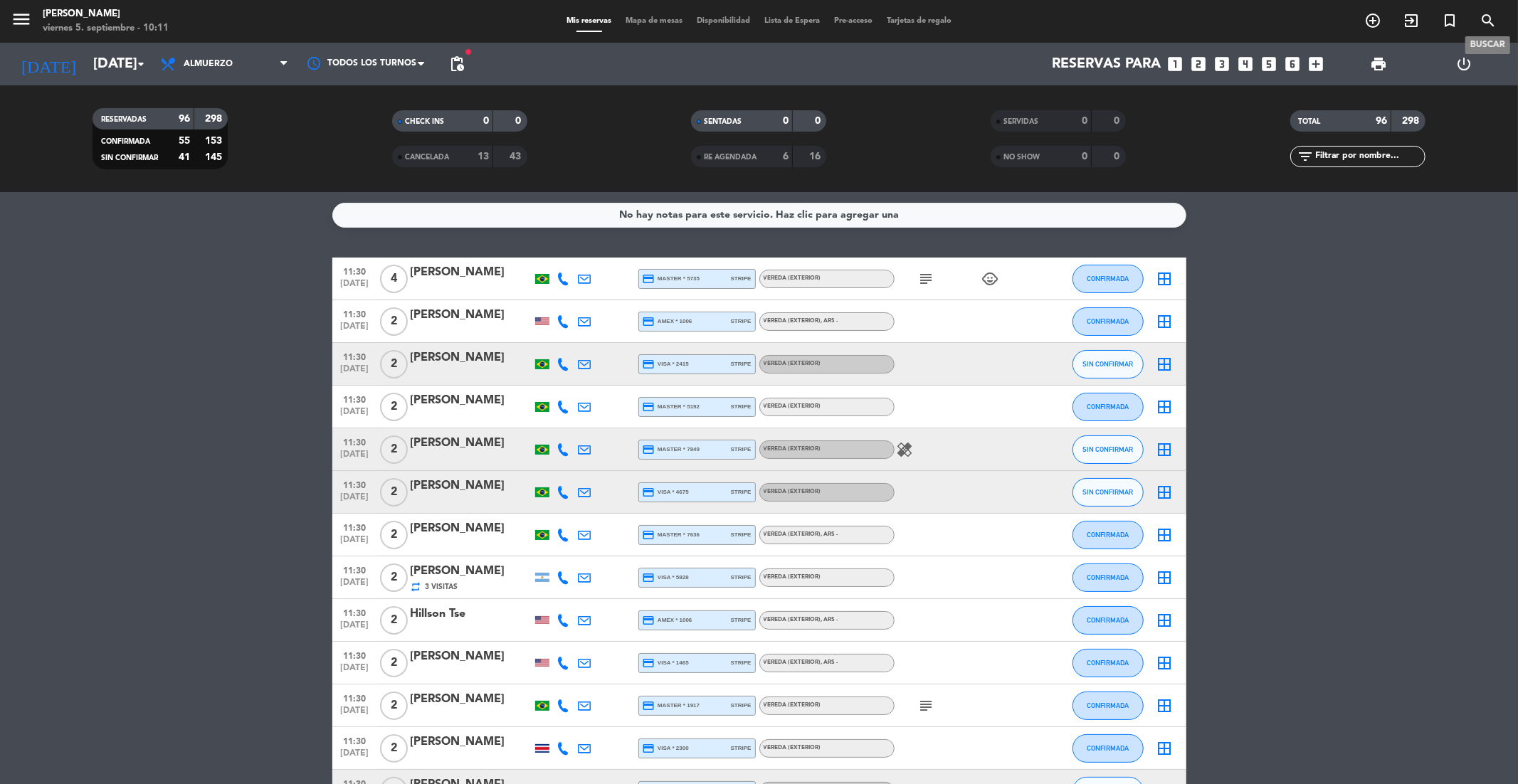
click at [1024, 22] on icon "search" at bounding box center [1488, 20] width 17 height 17
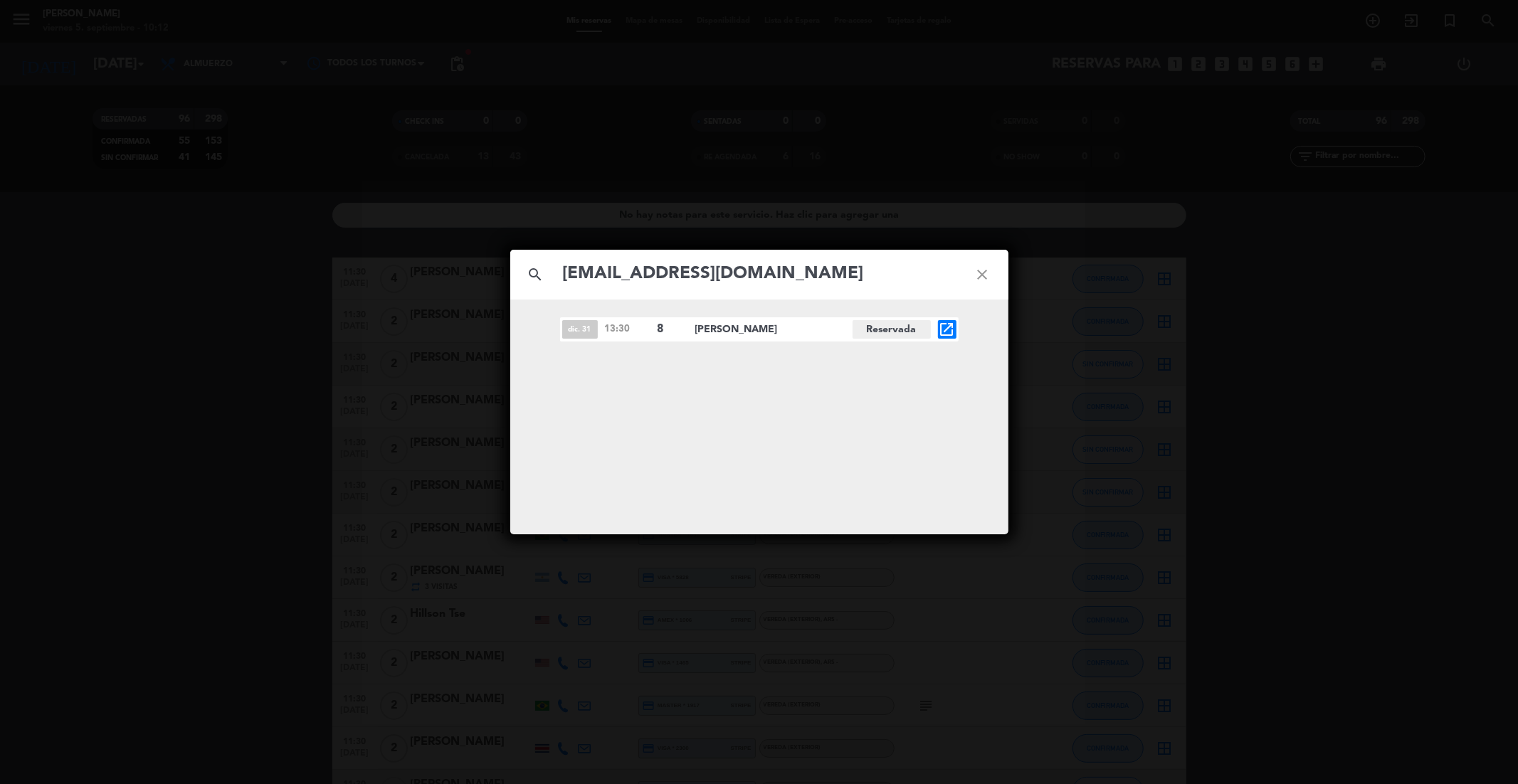
type input "[EMAIL_ADDRESS][DOMAIN_NAME]"
click at [944, 331] on icon "open_in_new" at bounding box center [947, 330] width 17 height 17
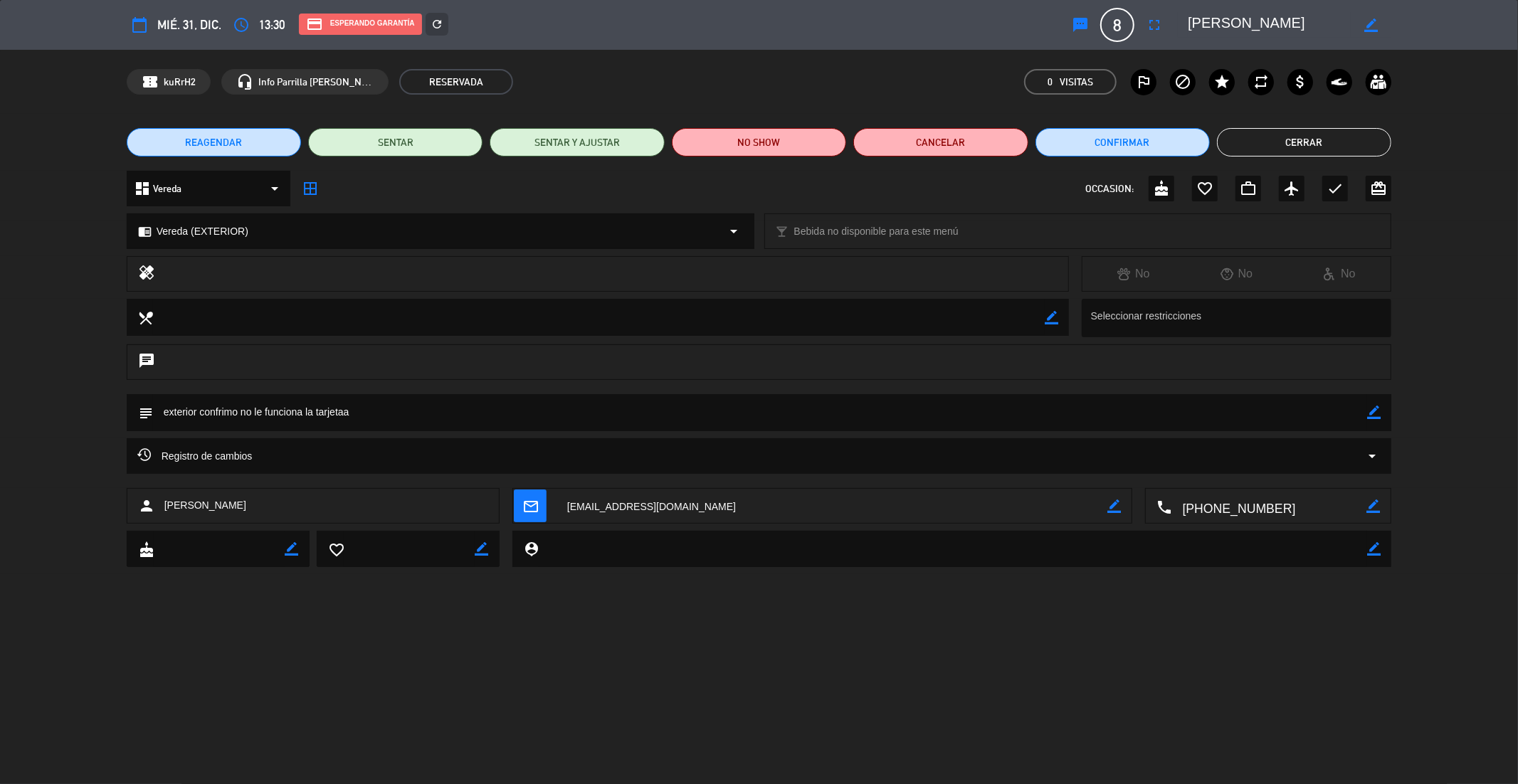
click at [1024, 147] on button "Cerrar" at bounding box center [1304, 142] width 174 height 28
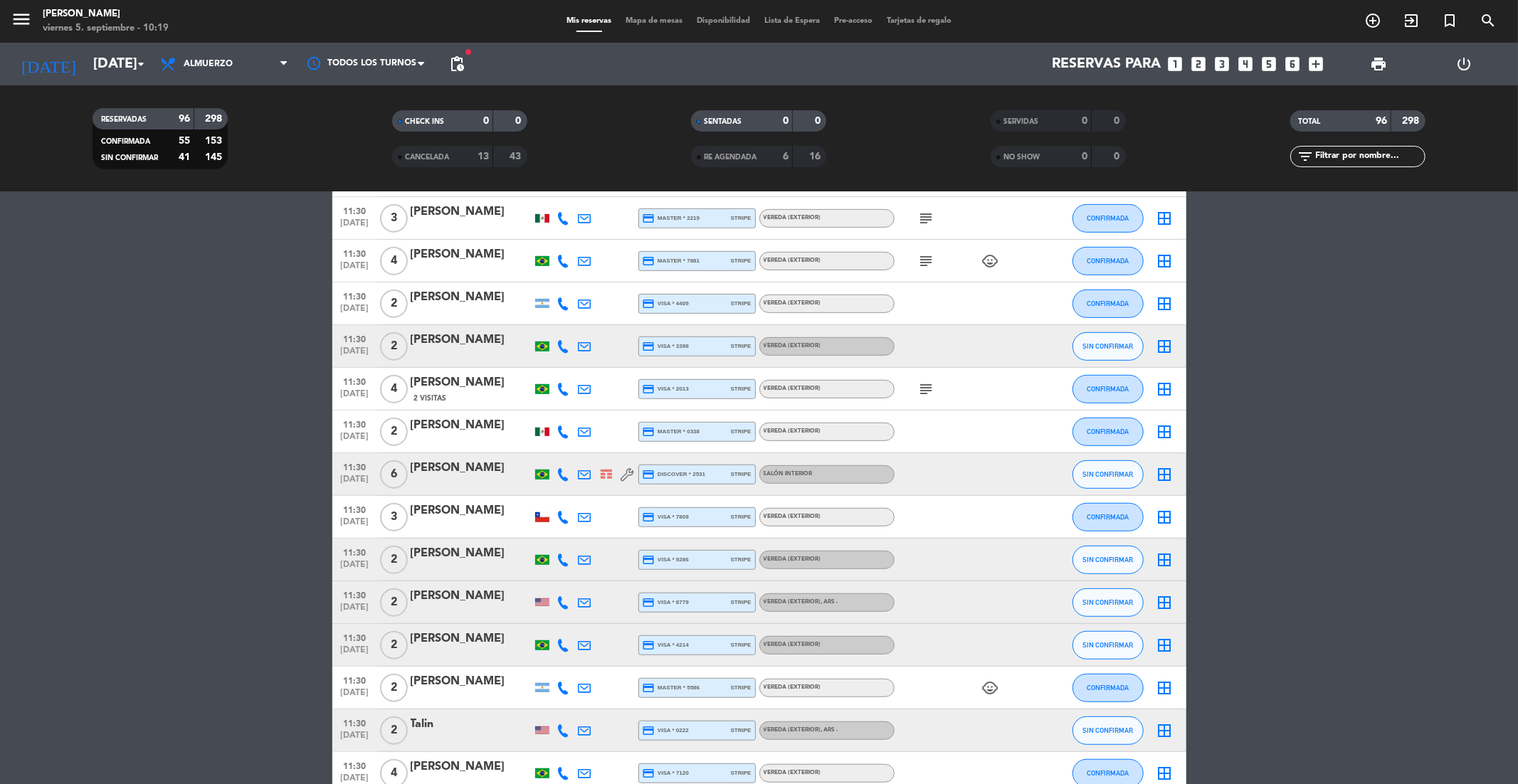
scroll to position [703, 0]
click at [461, 66] on span "pending_actions" at bounding box center [456, 64] width 17 height 17
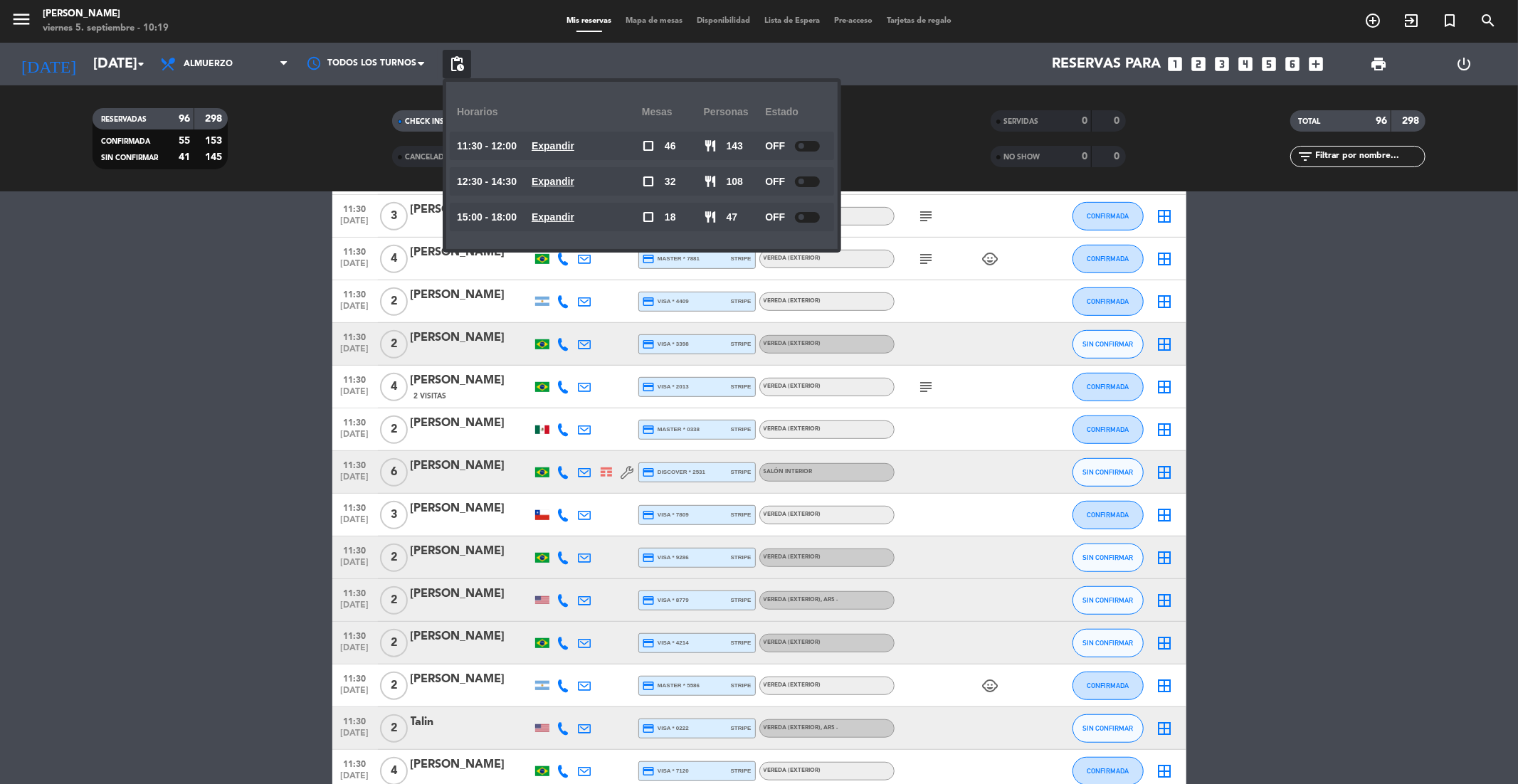
click at [461, 66] on span "pending_actions" at bounding box center [456, 64] width 17 height 17
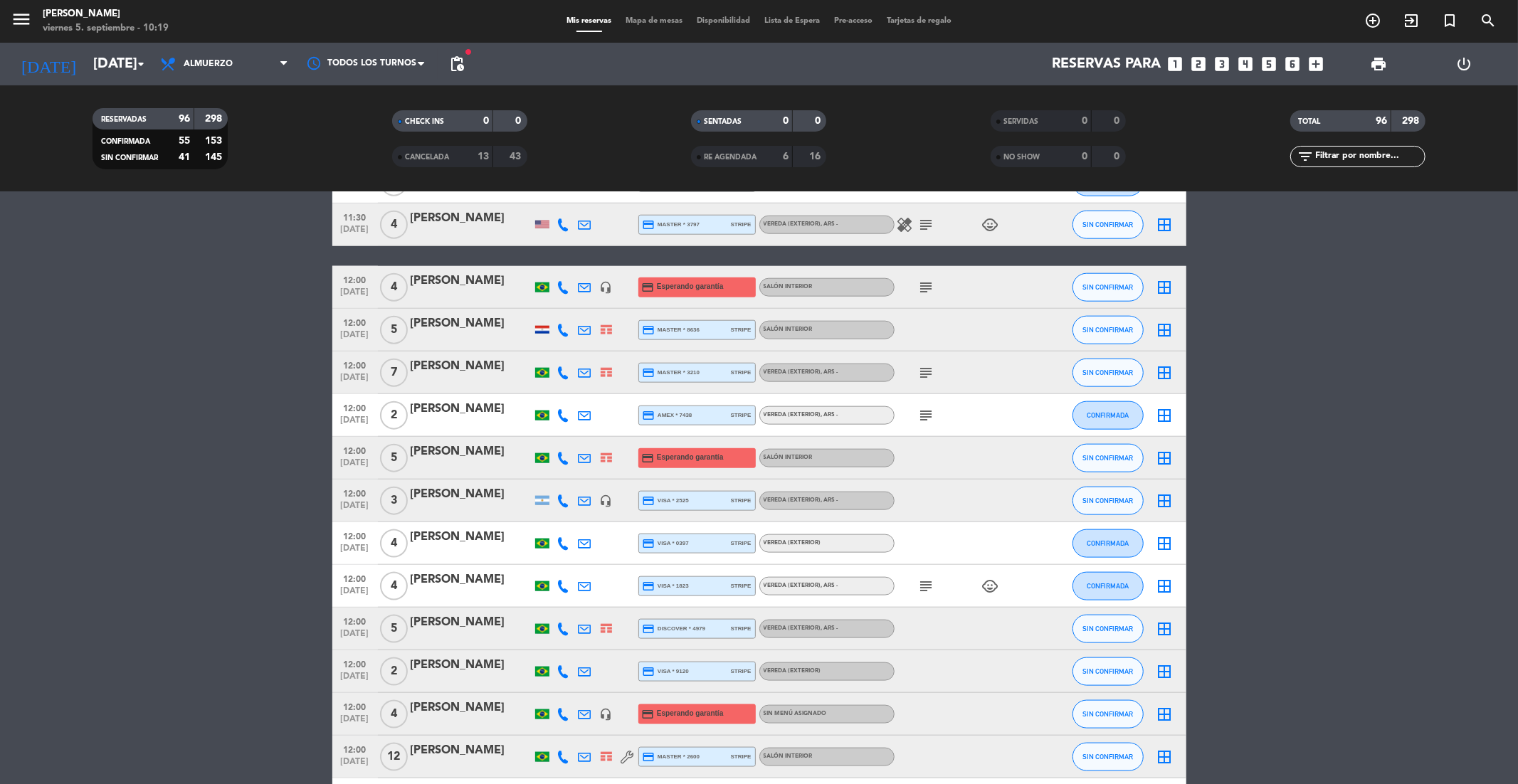
scroll to position [1379, 0]
click at [361, 458] on span "[DATE]" at bounding box center [354, 466] width 36 height 16
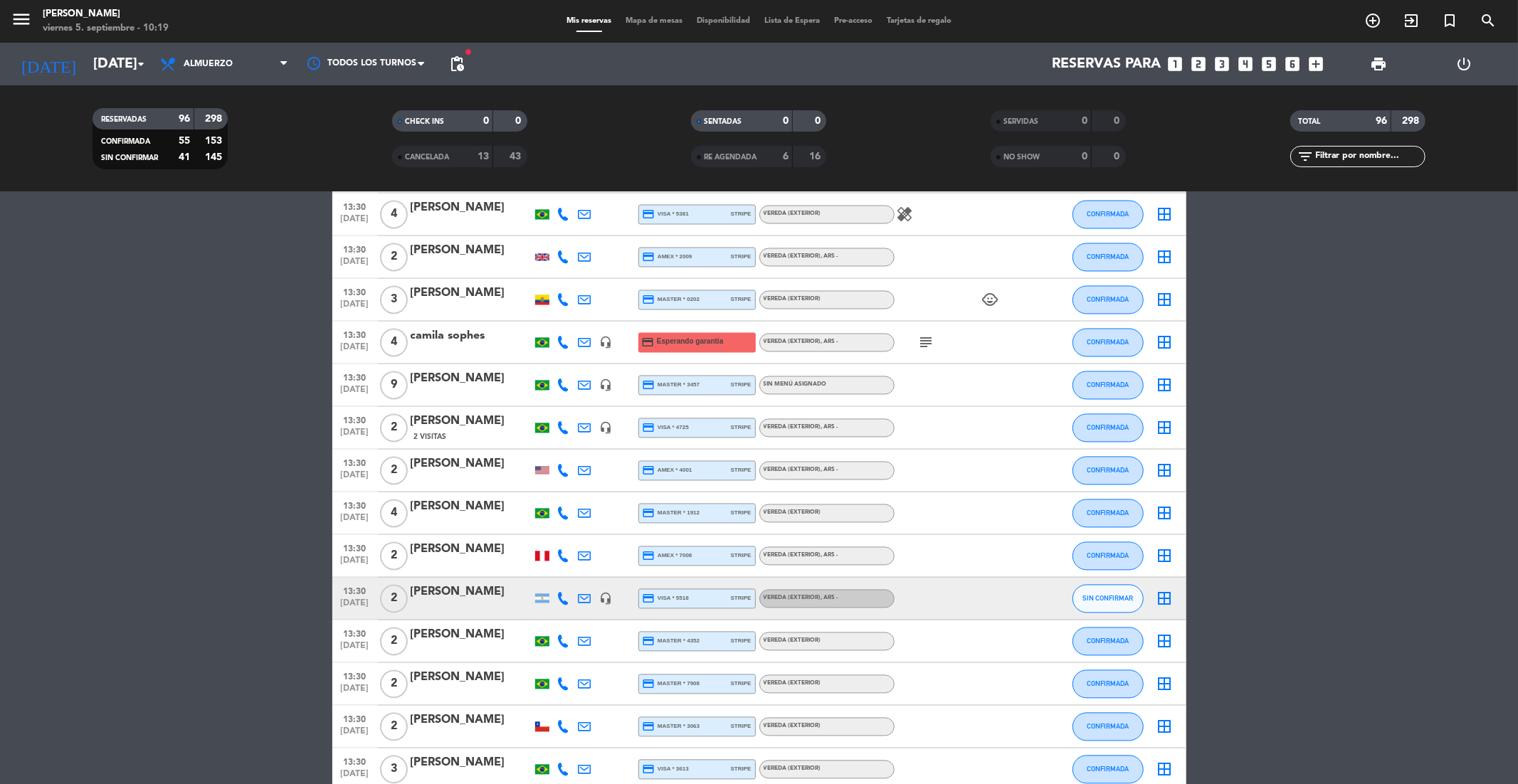
scroll to position [2323, 0]
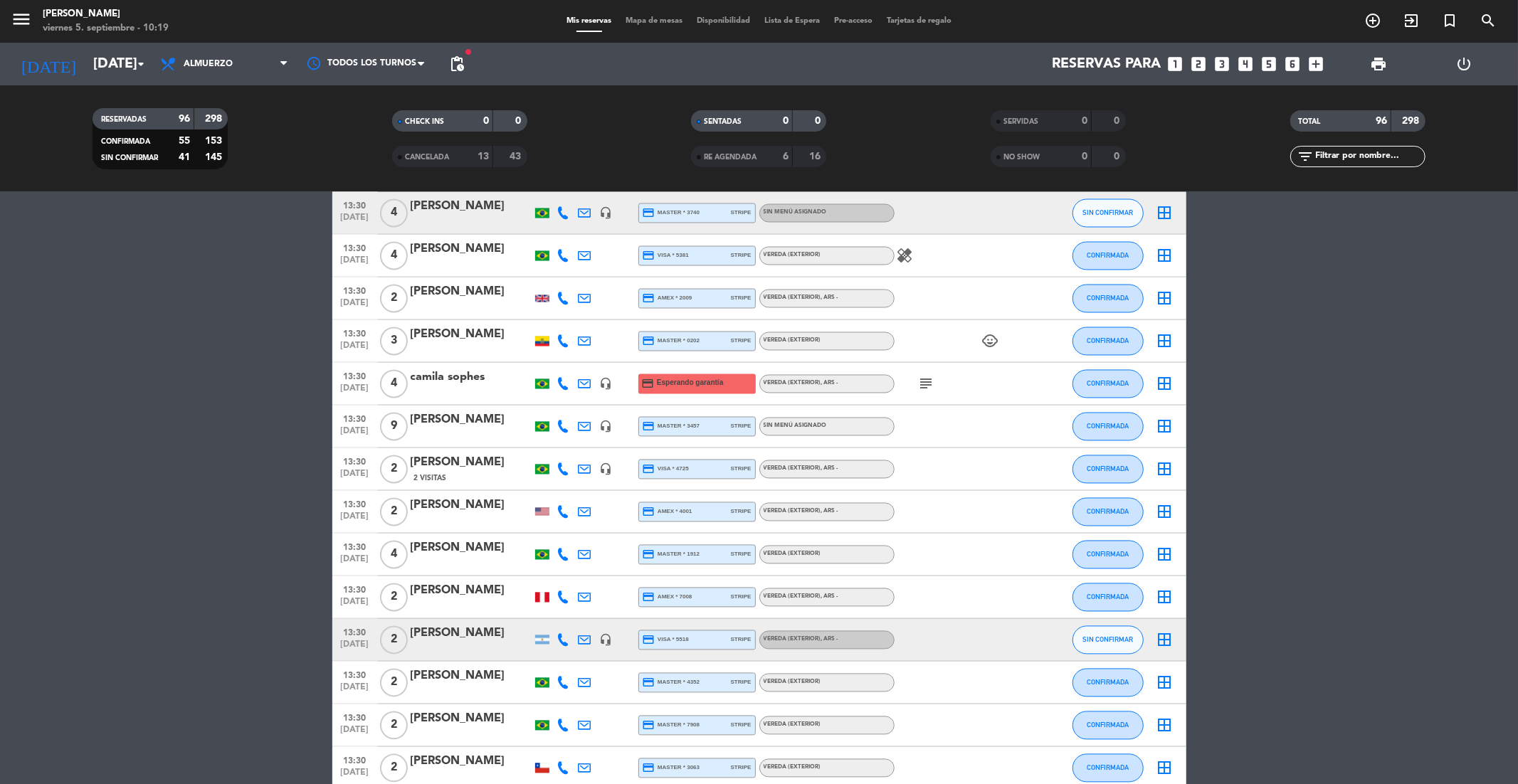
click at [360, 386] on span "[DATE]" at bounding box center [354, 392] width 36 height 16
click at [926, 382] on icon "subject" at bounding box center [926, 384] width 17 height 17
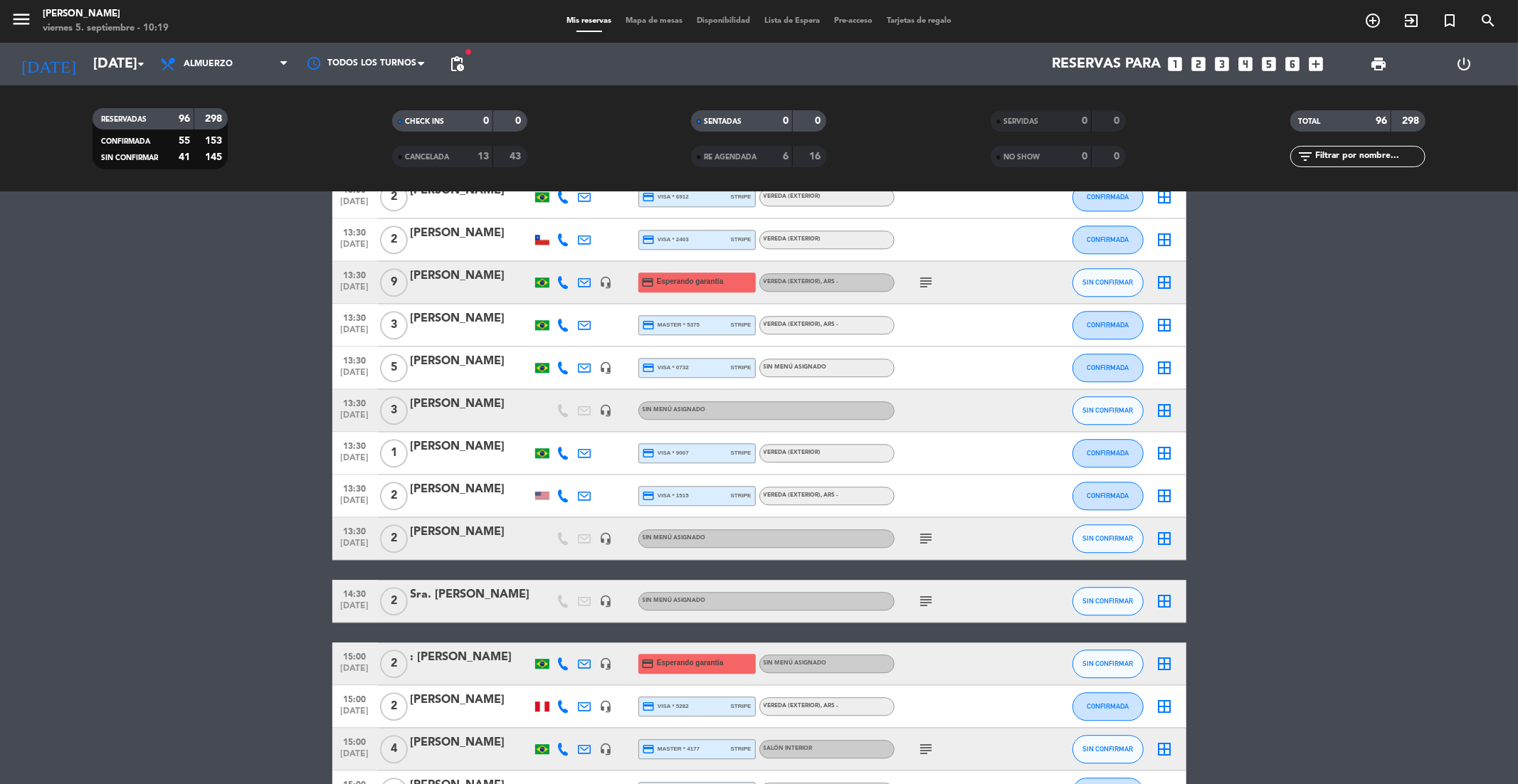
scroll to position [3070, 0]
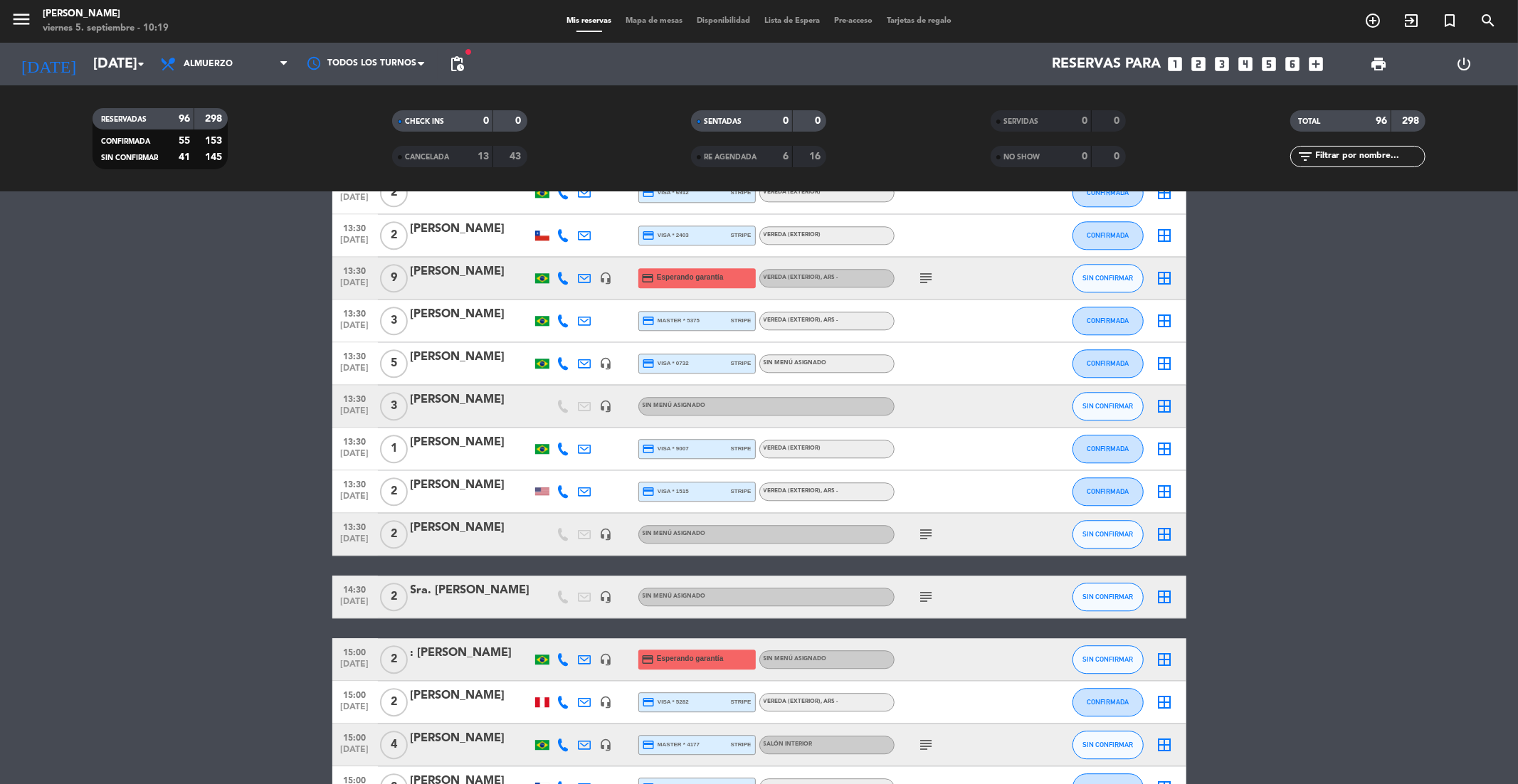
click at [364, 279] on span "[DATE]" at bounding box center [354, 287] width 36 height 16
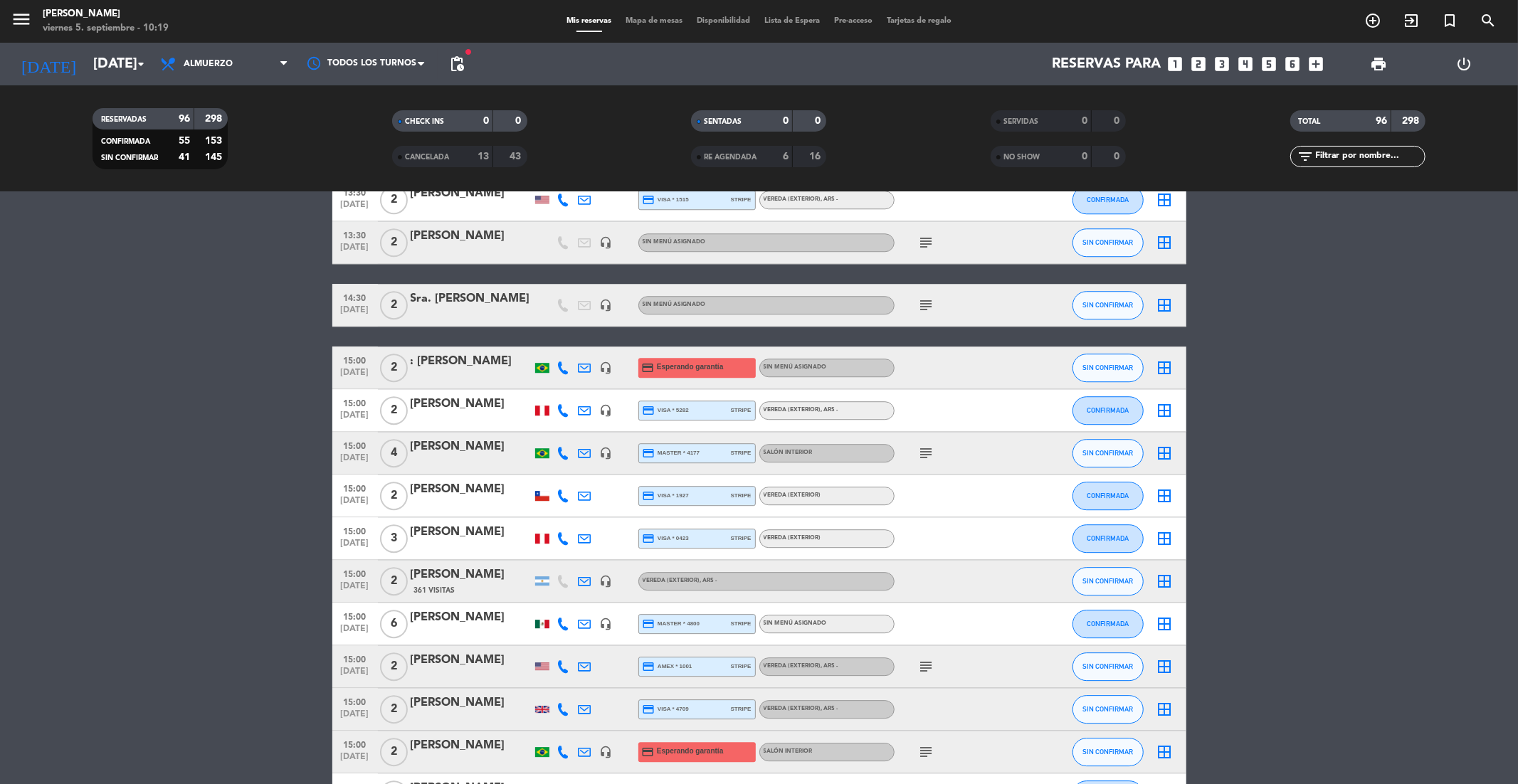
scroll to position [3369, 0]
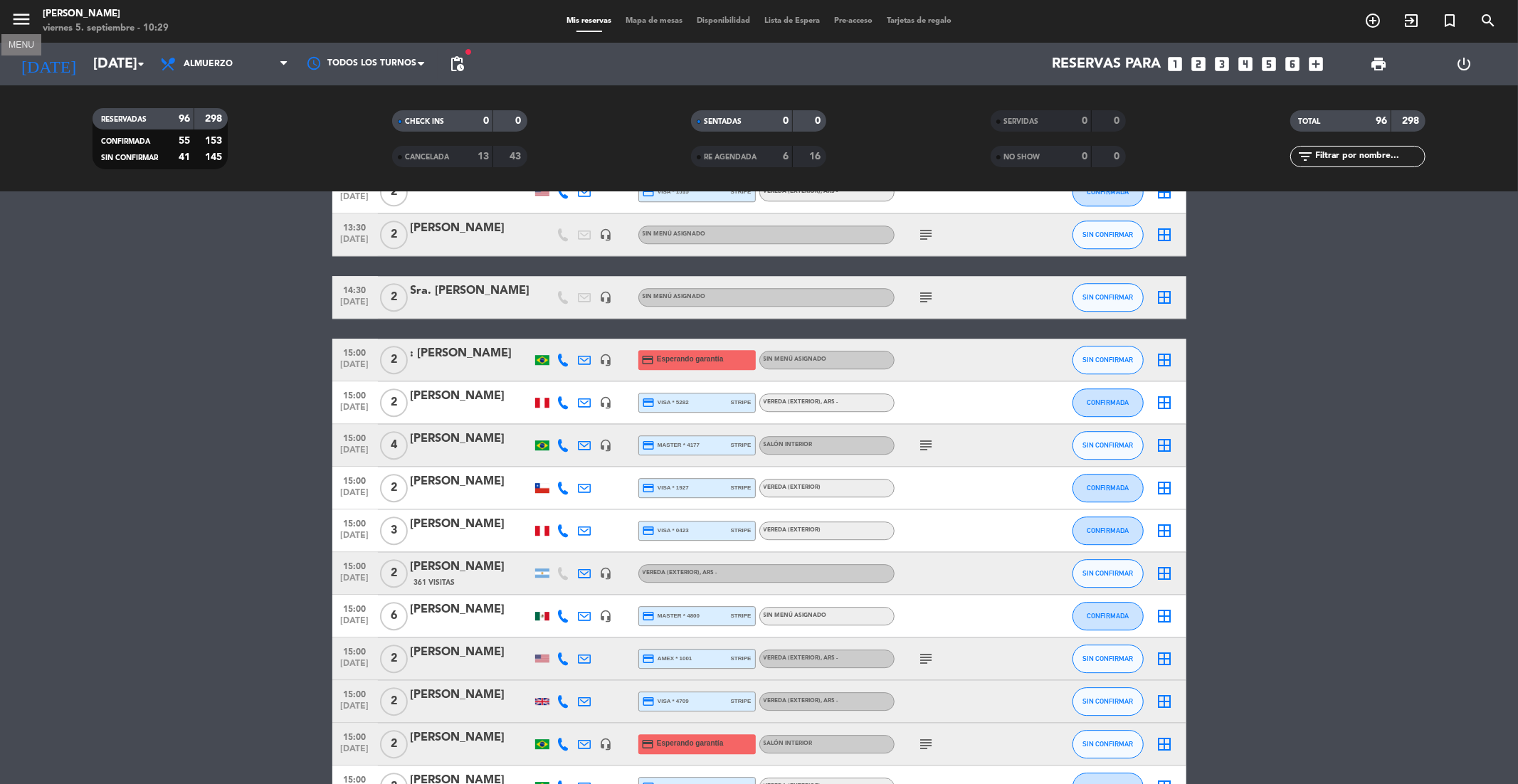
click at [25, 18] on icon "menu" at bounding box center [21, 18] width 21 height 21
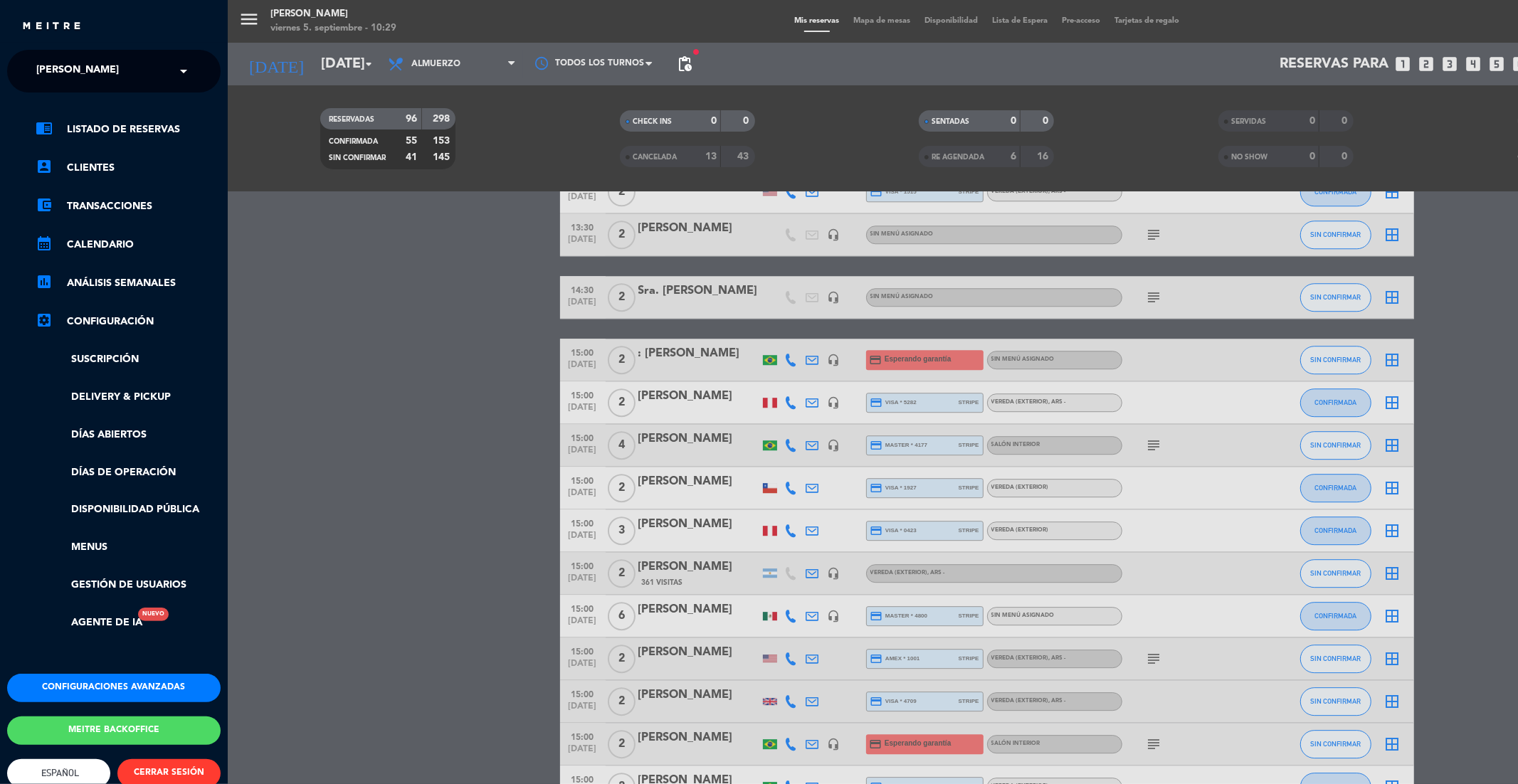
click at [99, 80] on div "× [PERSON_NAME]" at bounding box center [86, 71] width 109 height 30
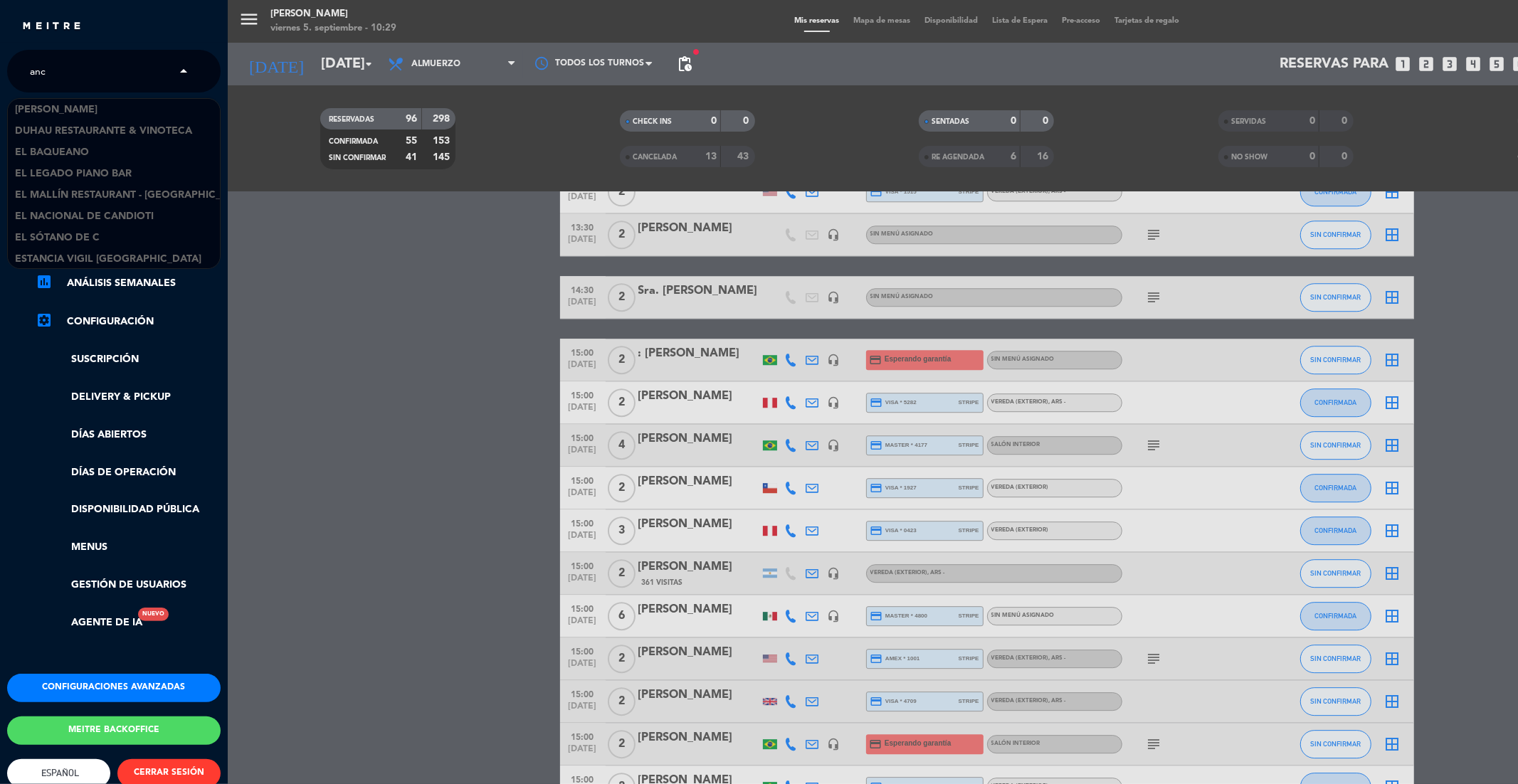
scroll to position [0, 0]
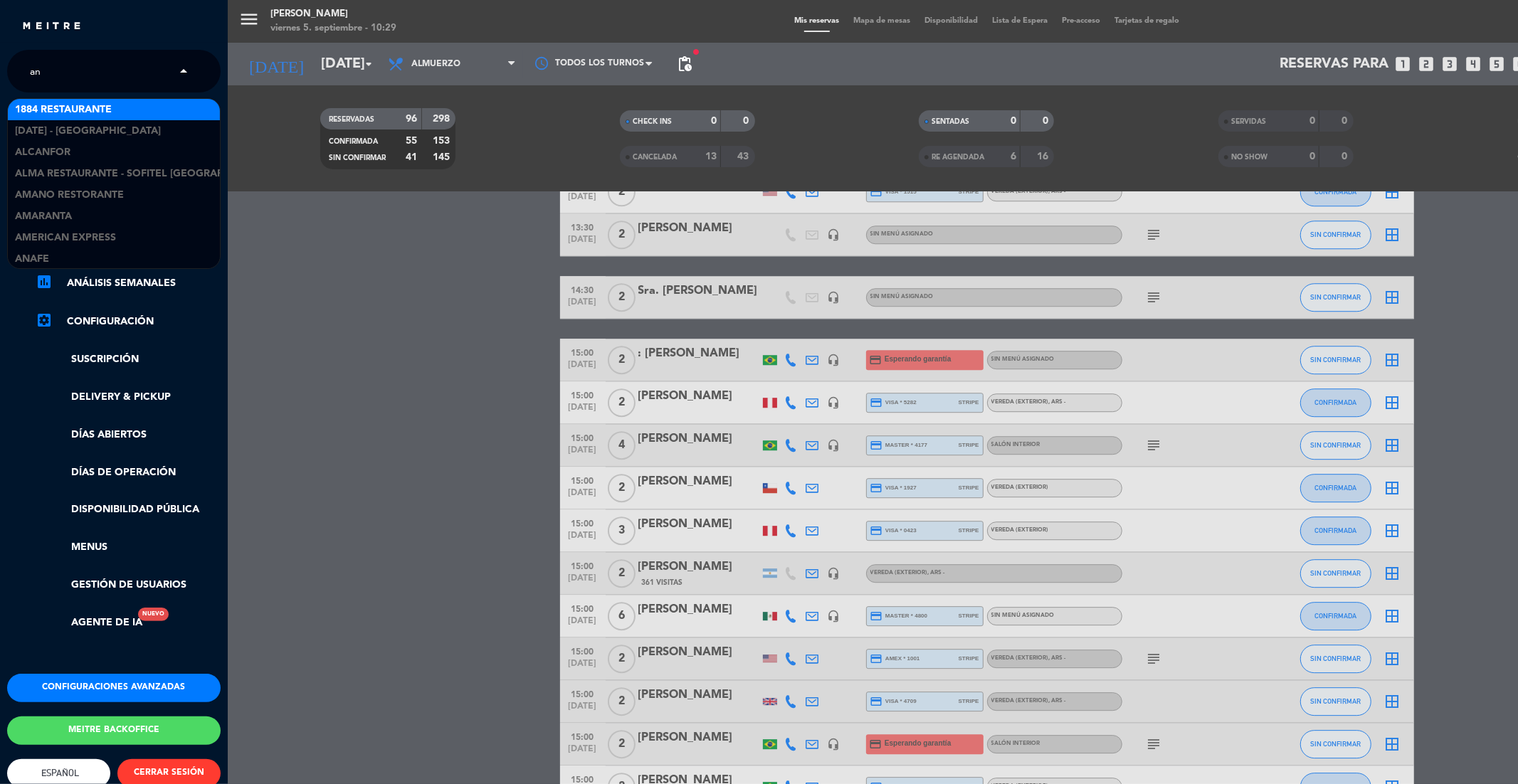
type input "a"
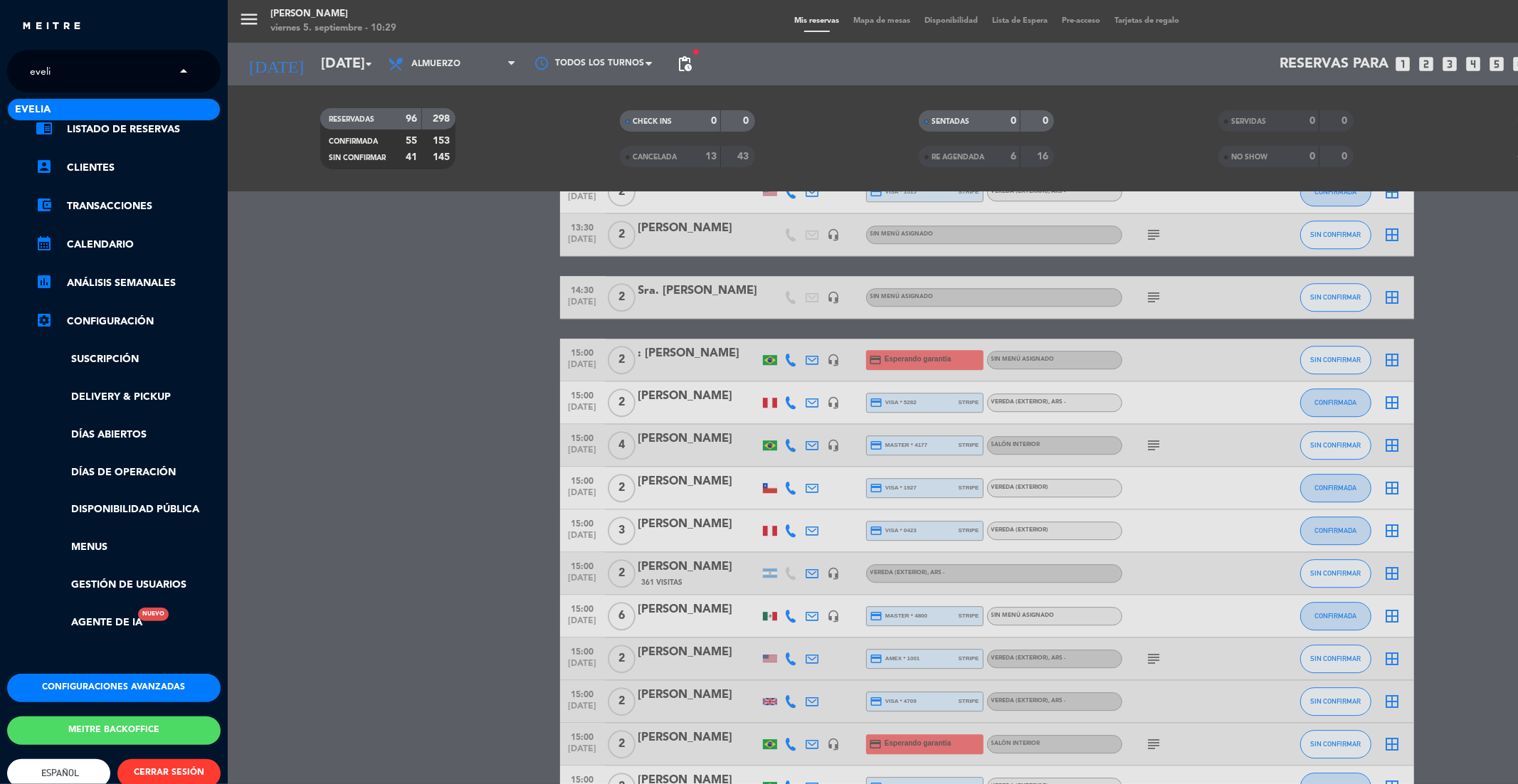
type input "evelia"
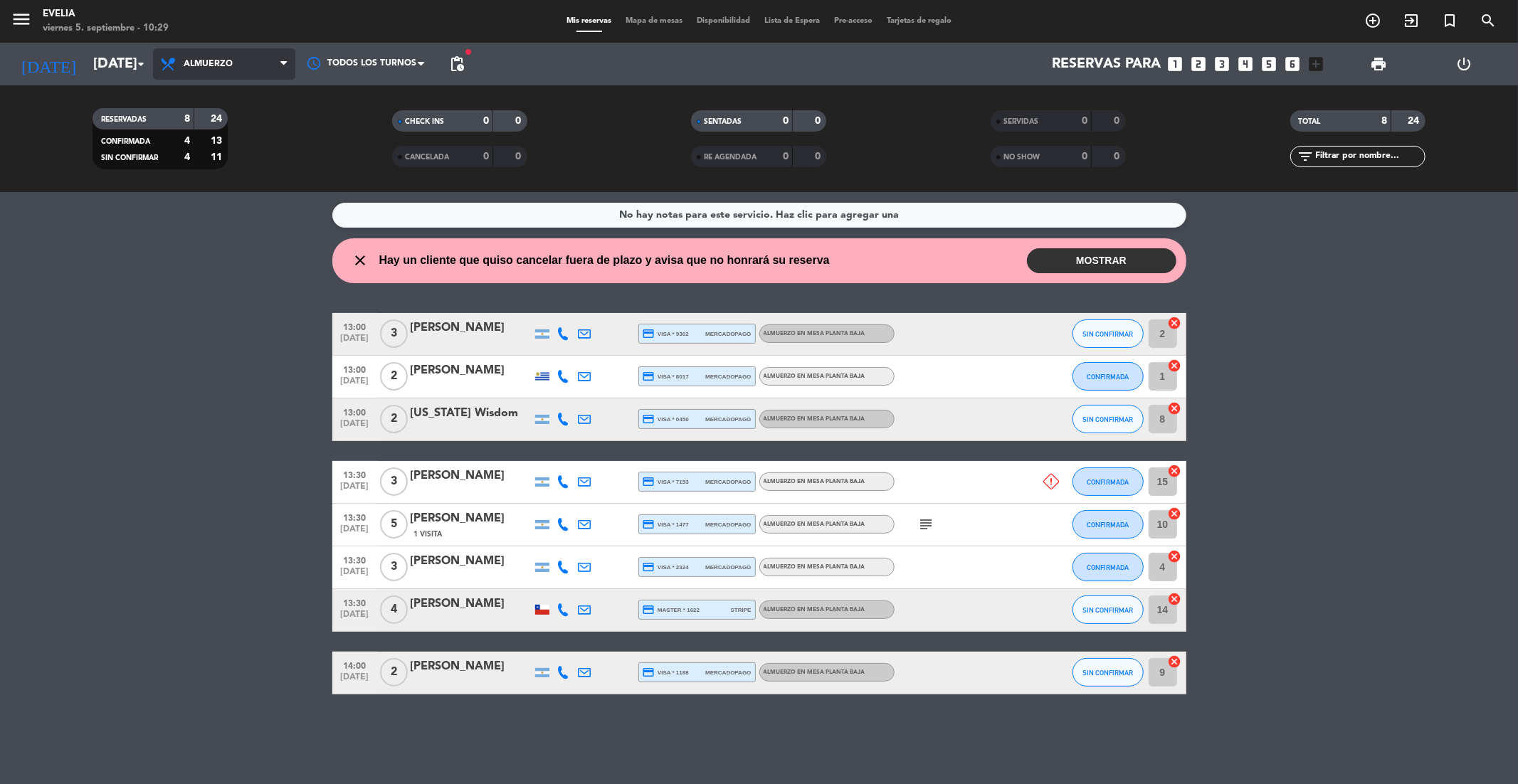
click at [272, 72] on span "Almuerzo" at bounding box center [224, 64] width 142 height 31
click at [246, 148] on div "menu Evelia viernes 5. septiembre - 10:29 Mis reservas Mapa de mesas Disponibil…" at bounding box center [759, 96] width 1518 height 192
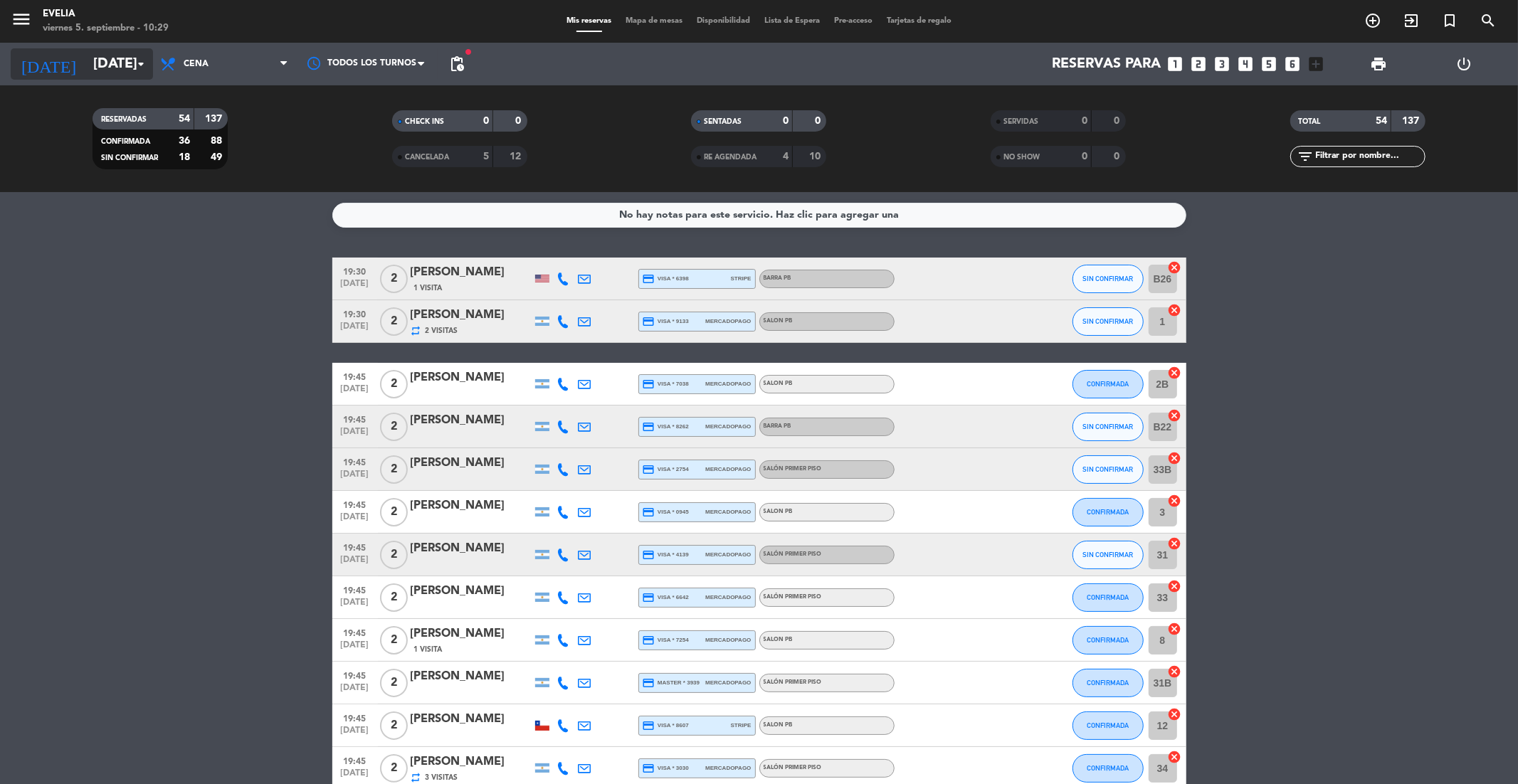
click at [102, 54] on input "[DATE]" at bounding box center [177, 64] width 181 height 31
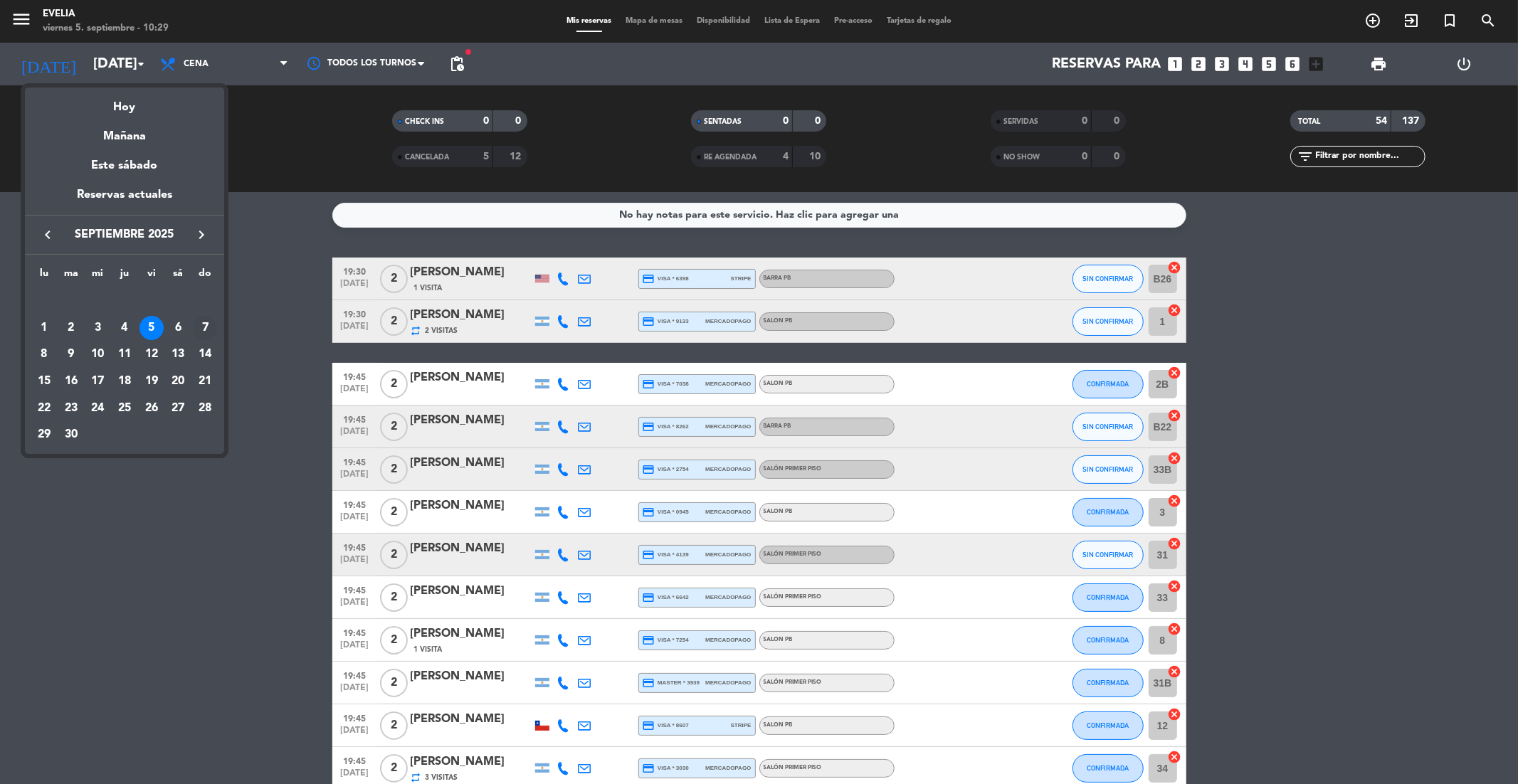
click at [204, 327] on div "7" at bounding box center [205, 328] width 25 height 25
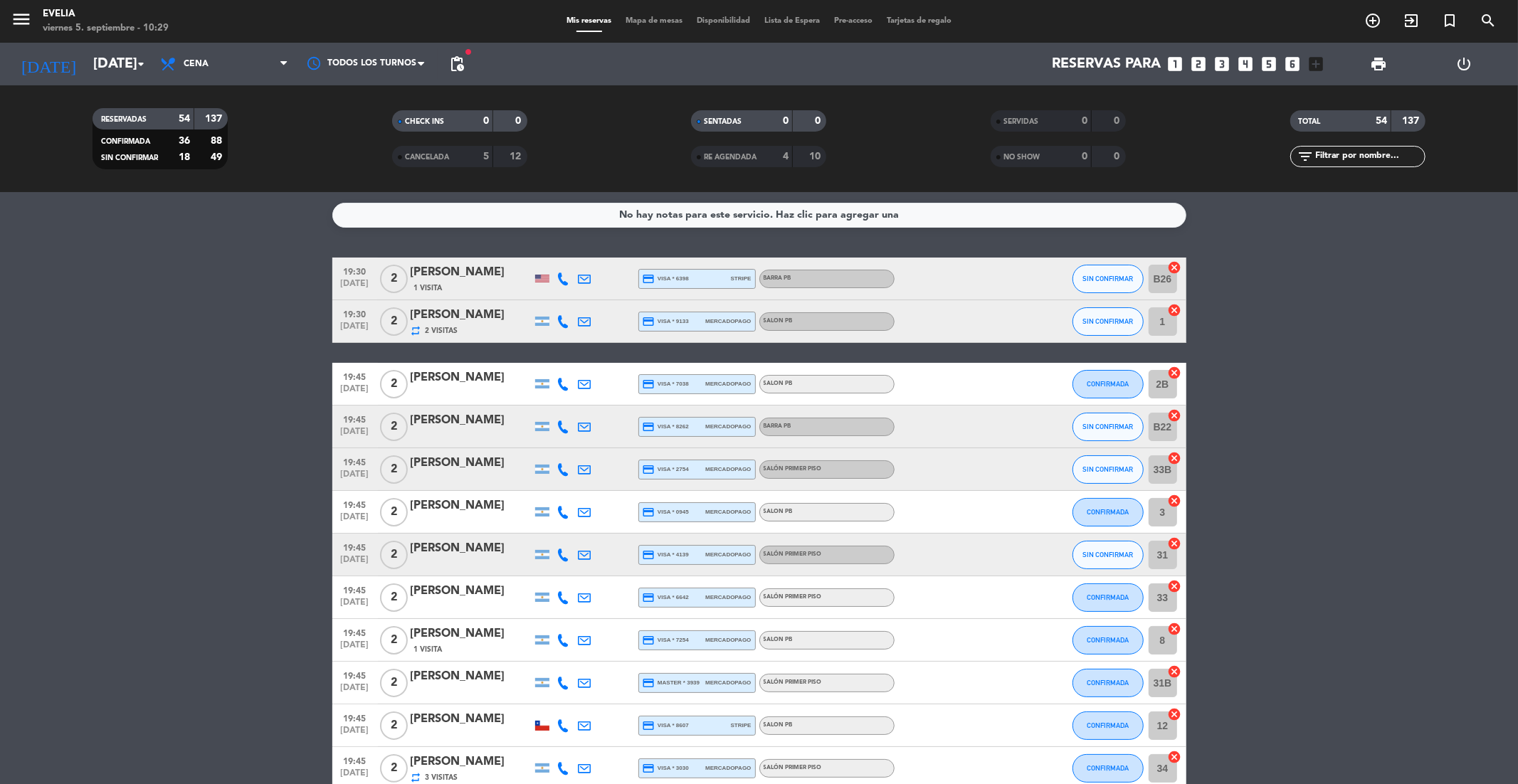
type input "[DATE]"
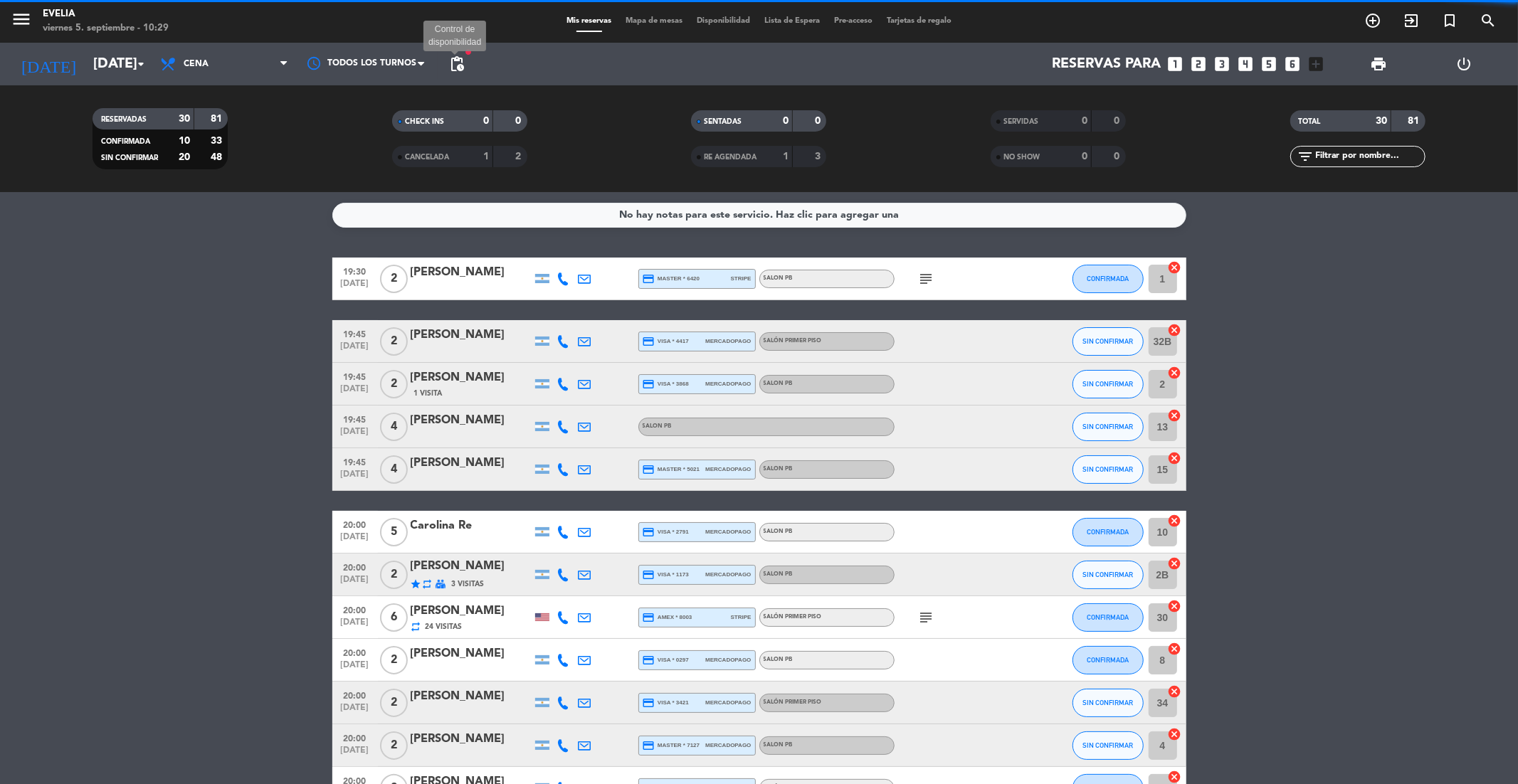
click at [461, 66] on span "pending_actions" at bounding box center [456, 64] width 17 height 17
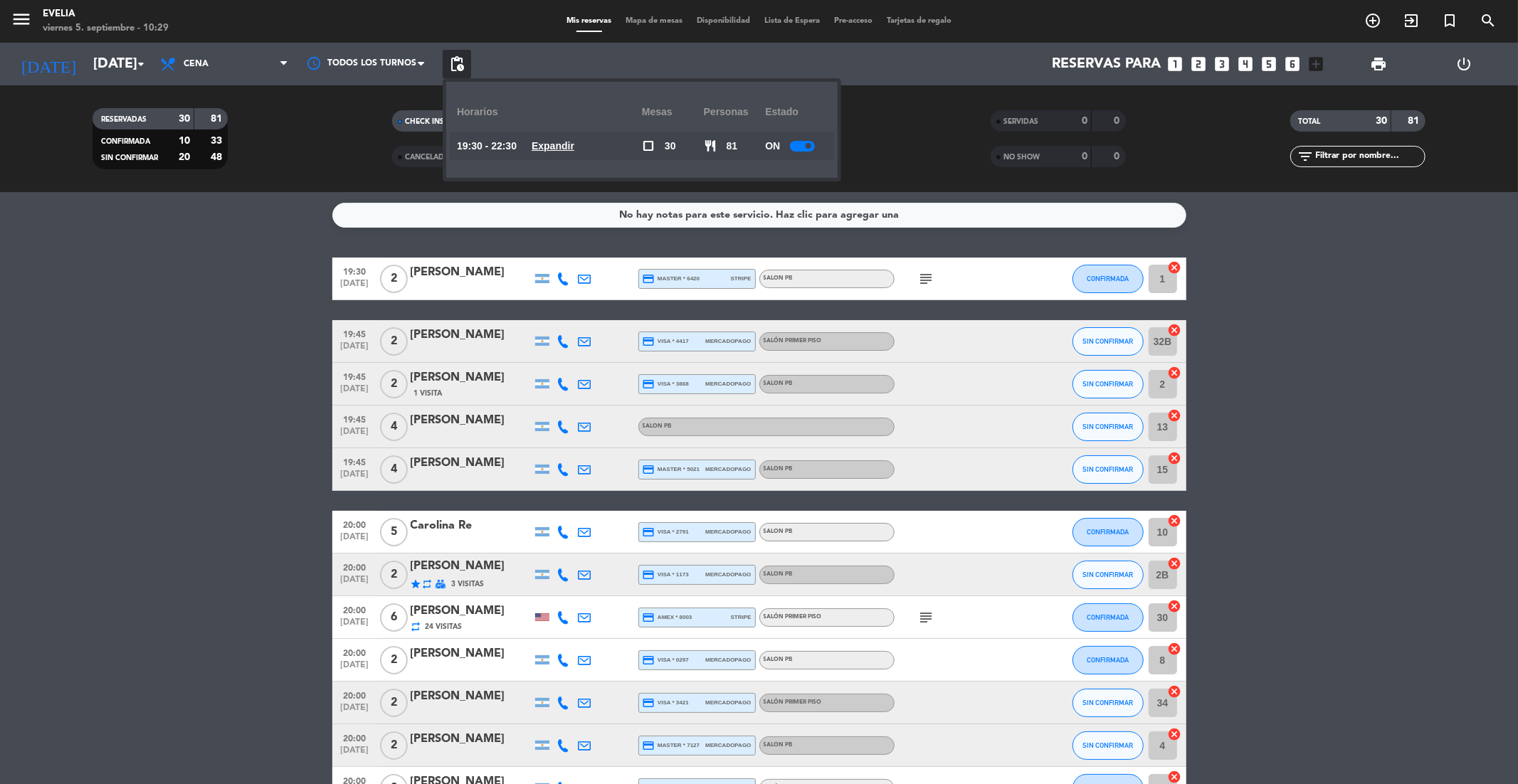
click at [543, 150] on u "Expandir" at bounding box center [553, 146] width 43 height 12
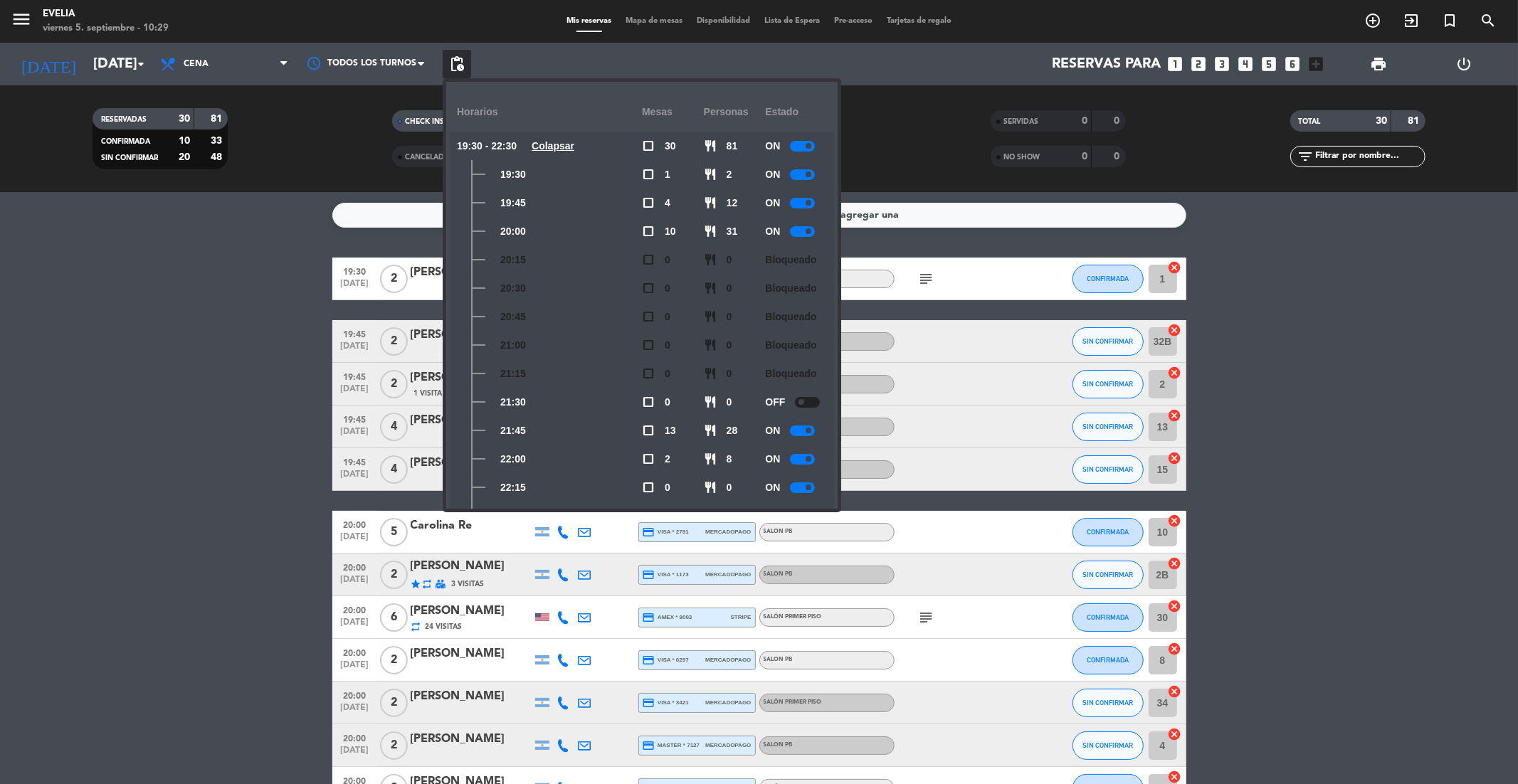
click at [272, 248] on div "No hay notas para este servicio. Haz clic para agregar una 19:30 [DATE] 2 [PERS…" at bounding box center [759, 488] width 1518 height 592
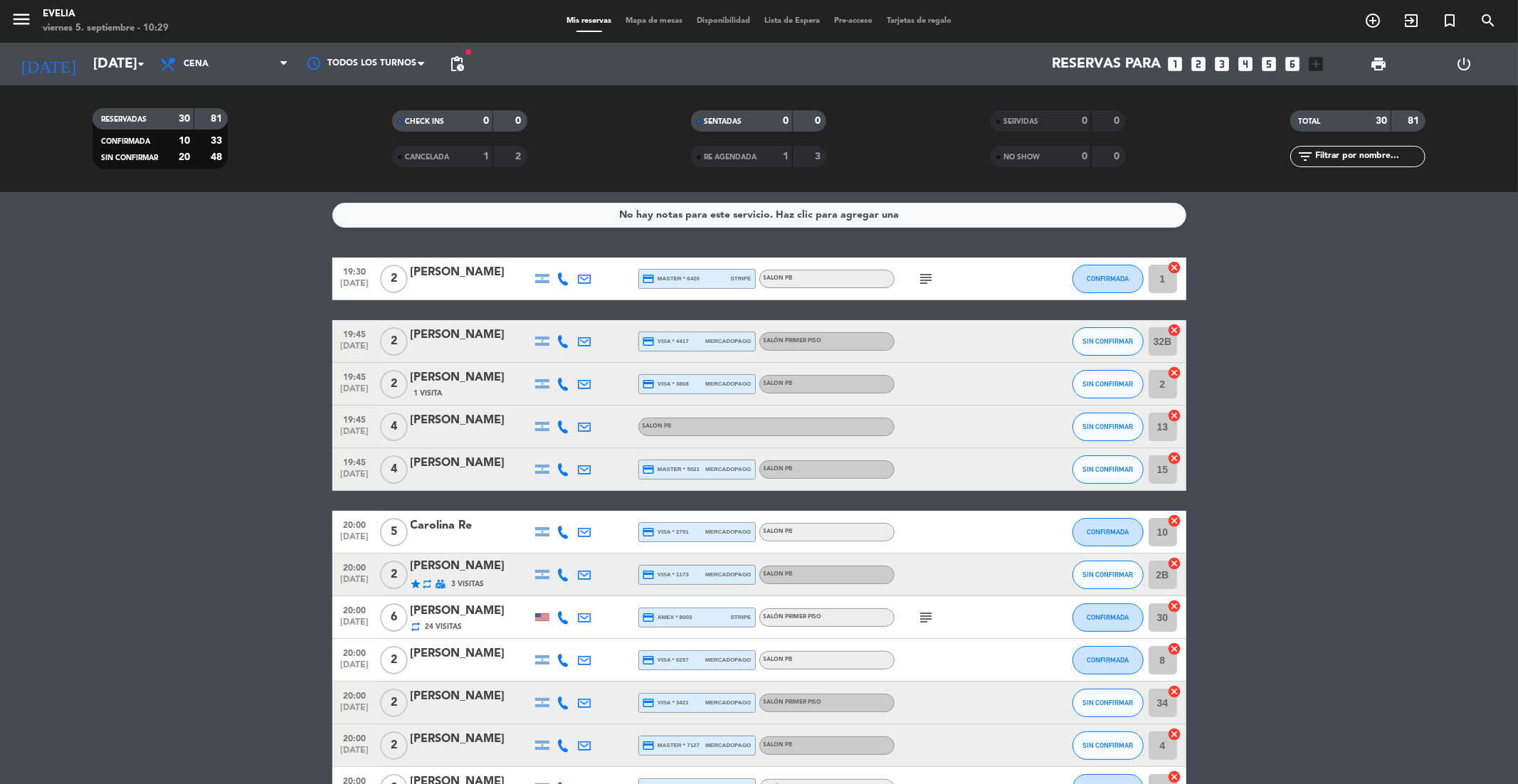
click at [638, 22] on span "Mapa de mesas" at bounding box center [654, 21] width 71 height 8
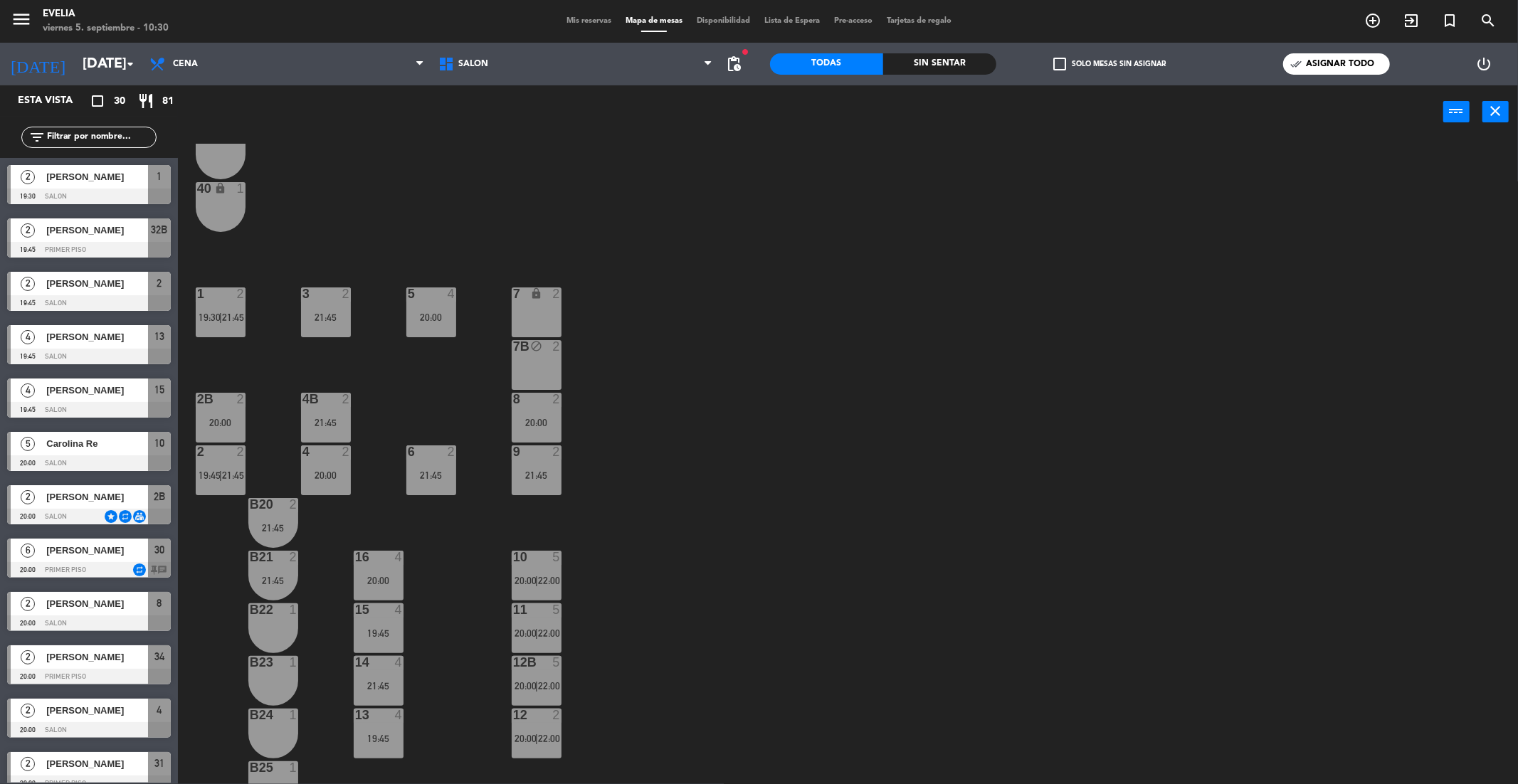
scroll to position [334, 0]
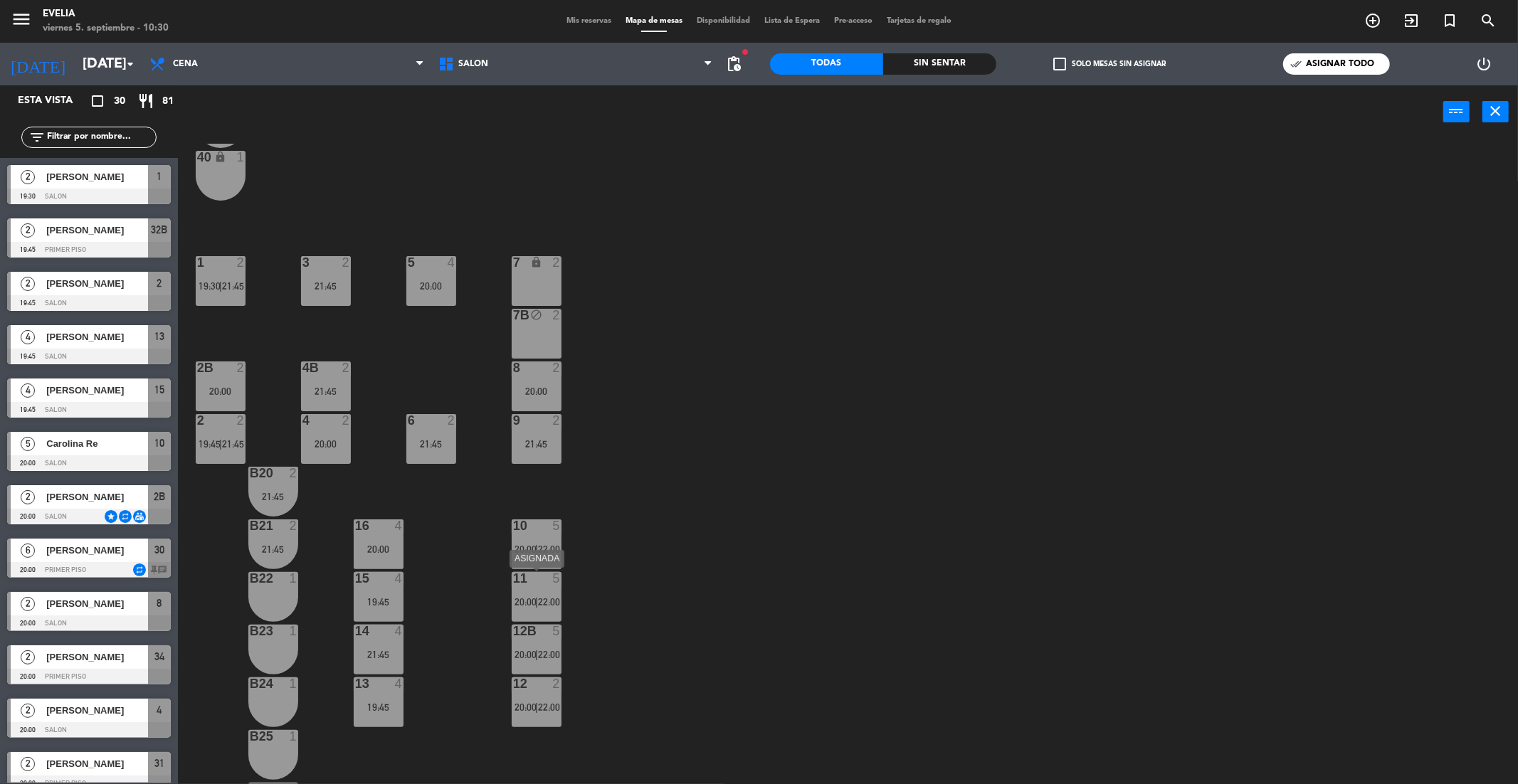
click at [543, 577] on div "11 5 20:00 | 22:00" at bounding box center [536, 596] width 50 height 50
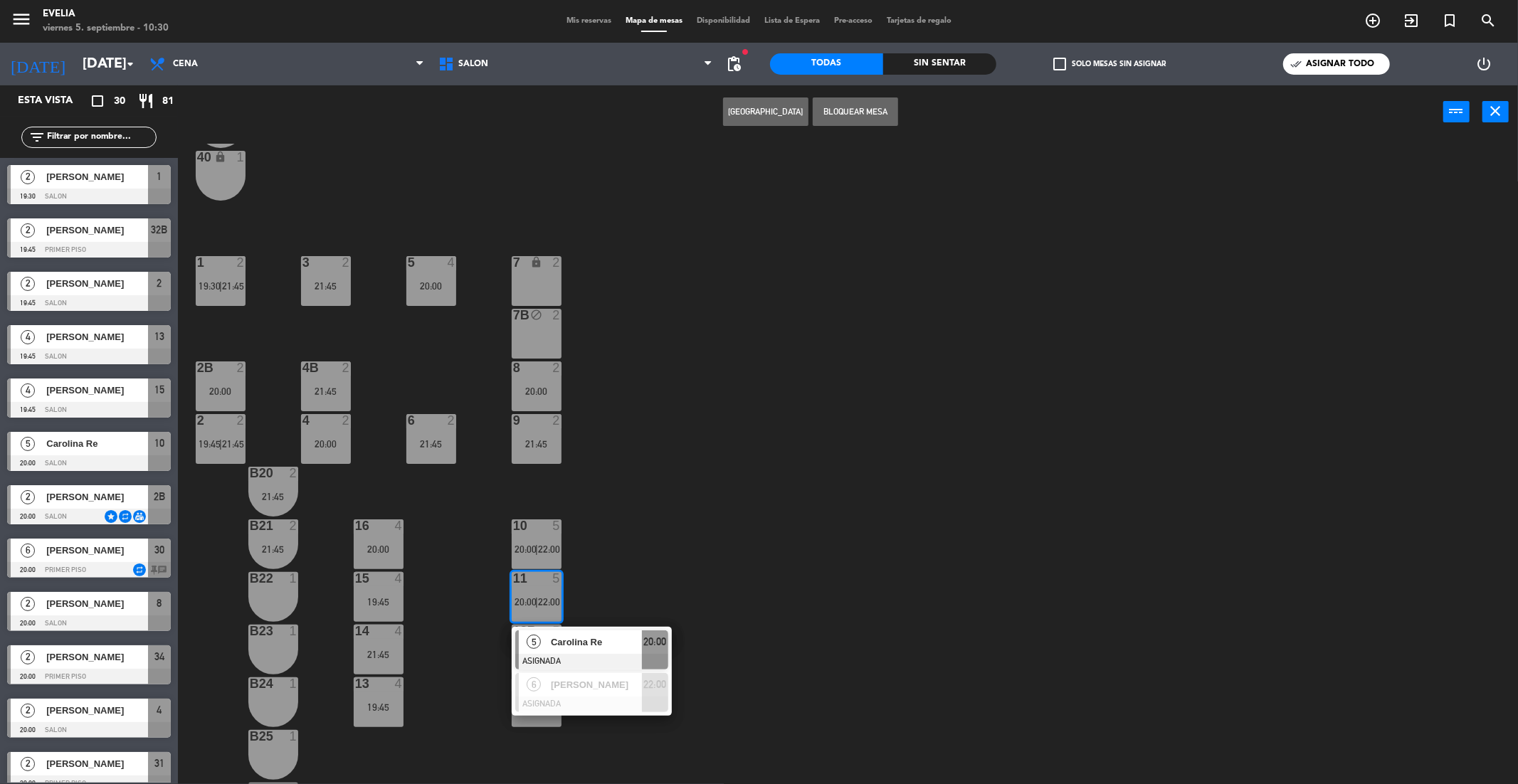
click at [623, 577] on div "34 2 20:00 33B 2 21:45 33 2 21:45 44 lock 1 32B 2 19:45 | 21:45 32 2 21:45 43 l…" at bounding box center [855, 466] width 1325 height 646
